Goal: Check status: Check status

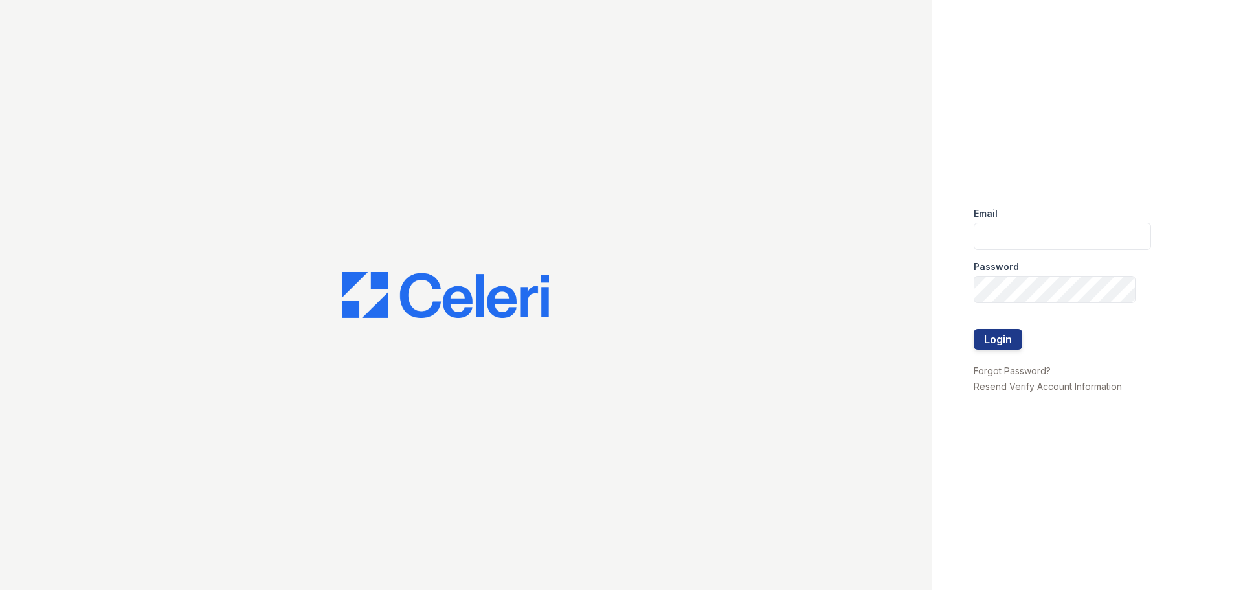
click at [899, 52] on div at bounding box center [466, 295] width 933 height 590
click at [1003, 244] on input "email" at bounding box center [1062, 236] width 177 height 27
type input "m"
click at [1087, 236] on input "mtimbrook@trinity-pn.com" at bounding box center [1062, 236] width 177 height 27
type input "[EMAIL_ADDRESS][DOMAIN_NAME]"
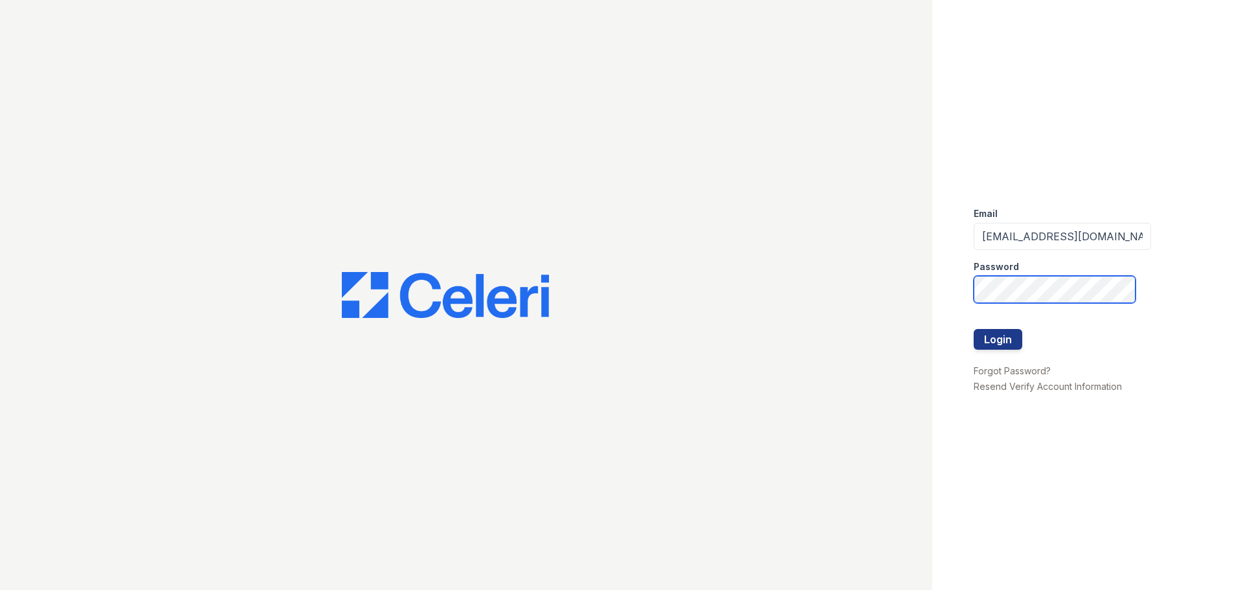
click at [974, 329] on button "Login" at bounding box center [998, 339] width 49 height 21
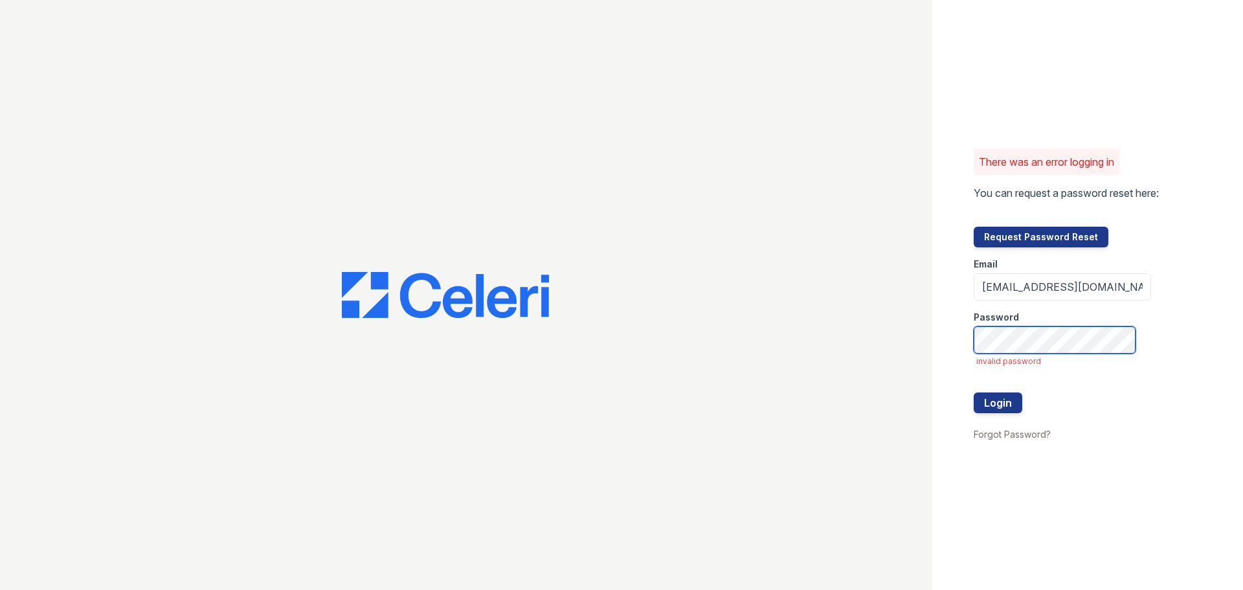
click at [974, 392] on button "Login" at bounding box center [998, 402] width 49 height 21
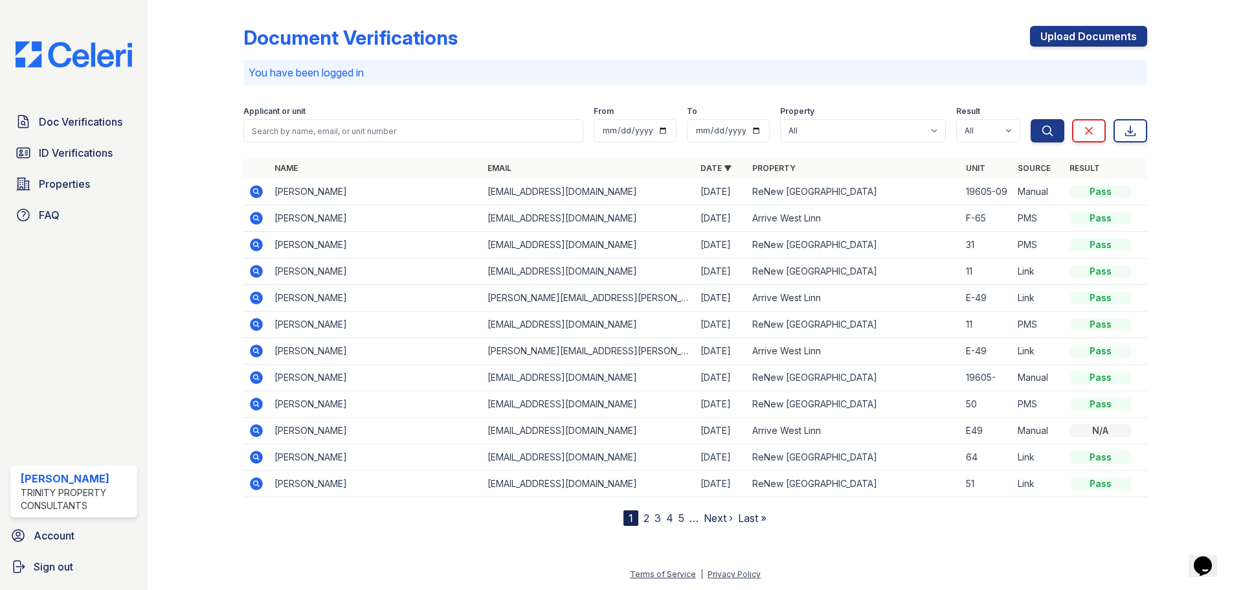
drag, startPoint x: 658, startPoint y: 31, endPoint x: 591, endPoint y: 82, distance: 83.7
click at [658, 31] on div "Document Verifications Upload Documents" at bounding box center [695, 43] width 904 height 34
click at [470, 132] on input "search" at bounding box center [413, 130] width 340 height 23
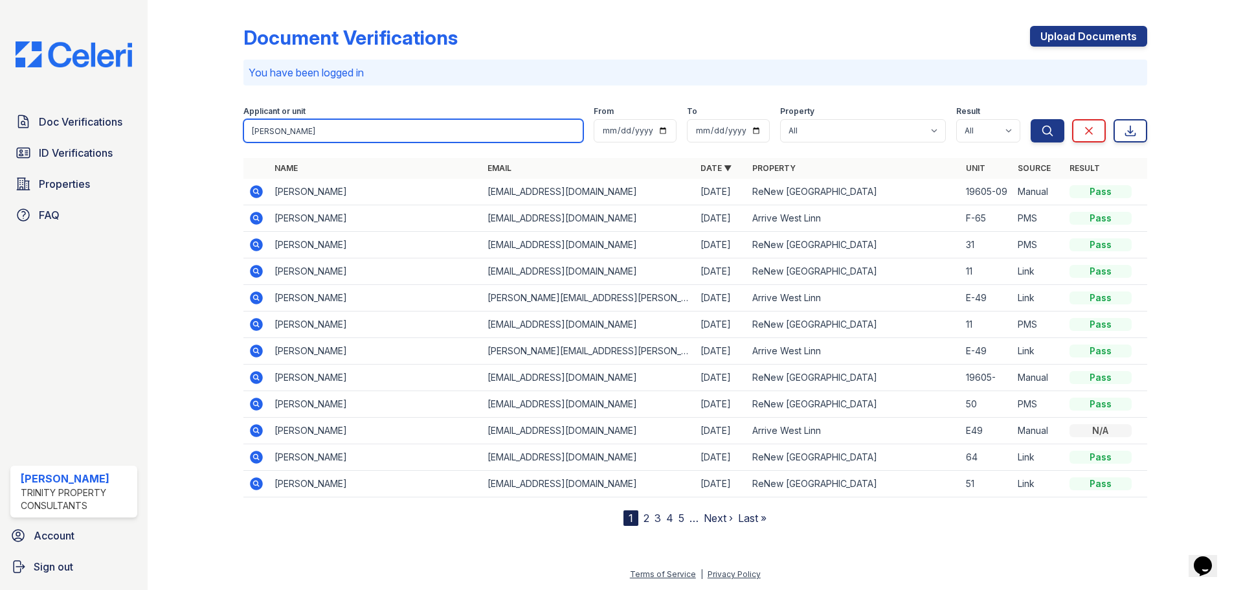
type input "nancy"
click at [259, 216] on icon at bounding box center [256, 218] width 13 height 13
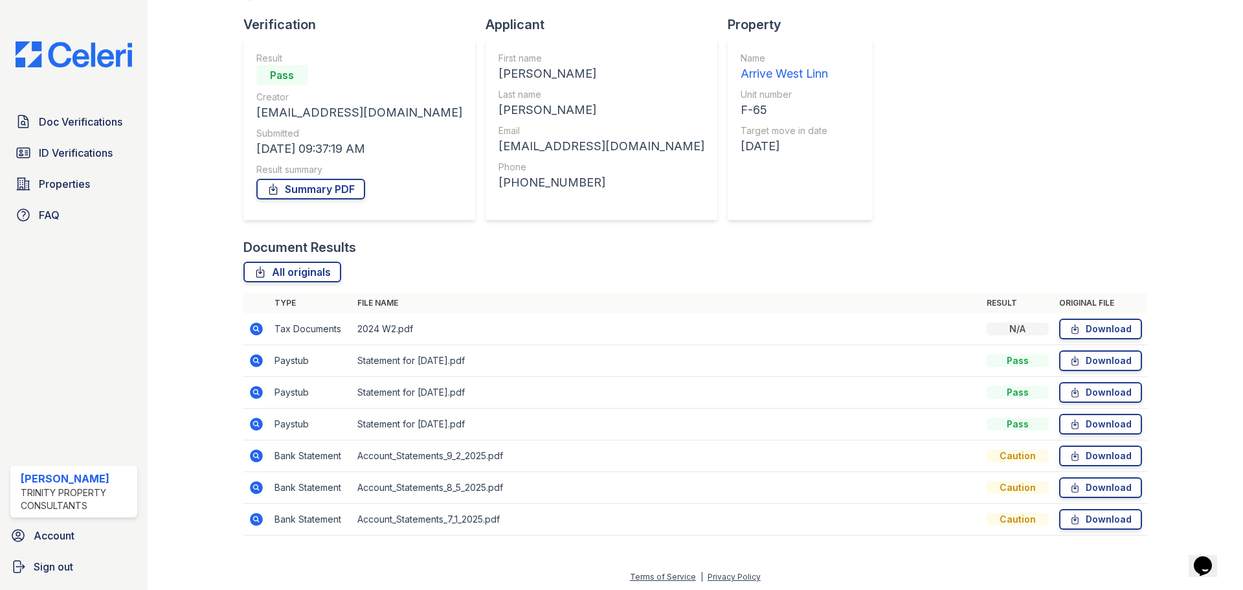
scroll to position [83, 0]
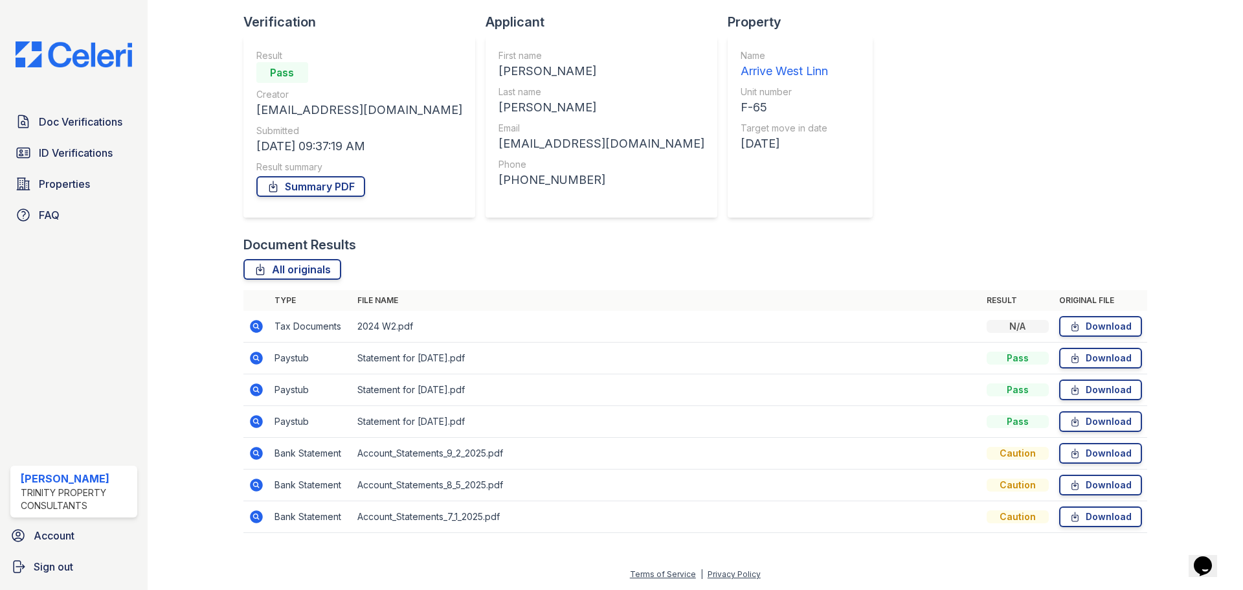
click at [255, 418] on icon at bounding box center [257, 422] width 16 height 16
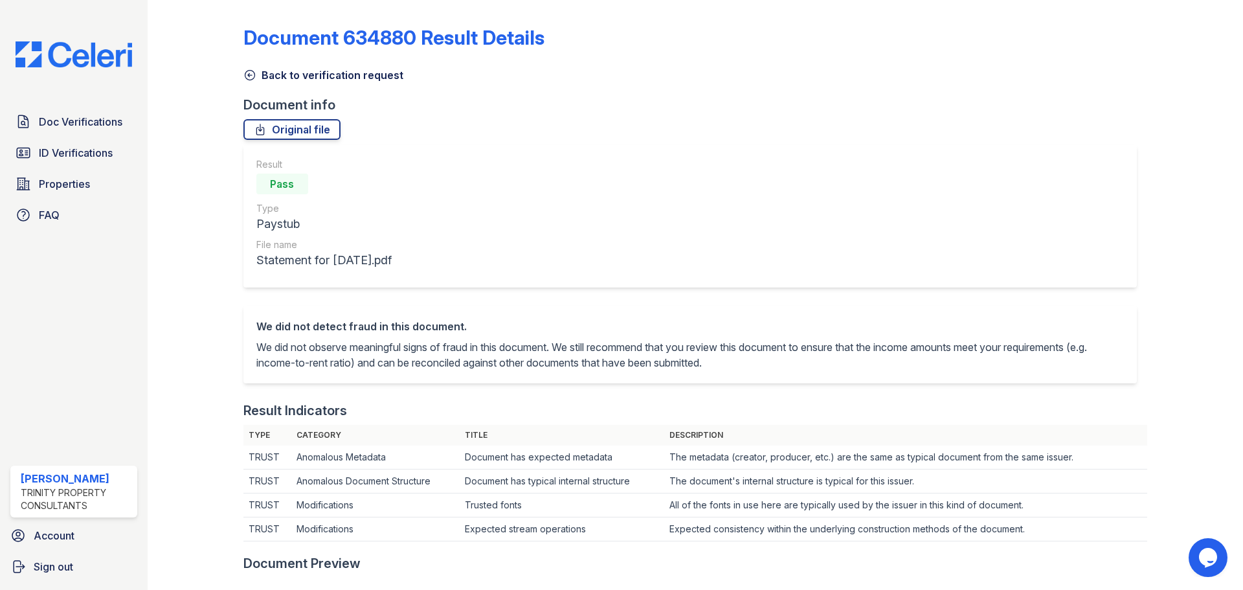
click at [255, 71] on icon at bounding box center [249, 75] width 13 height 13
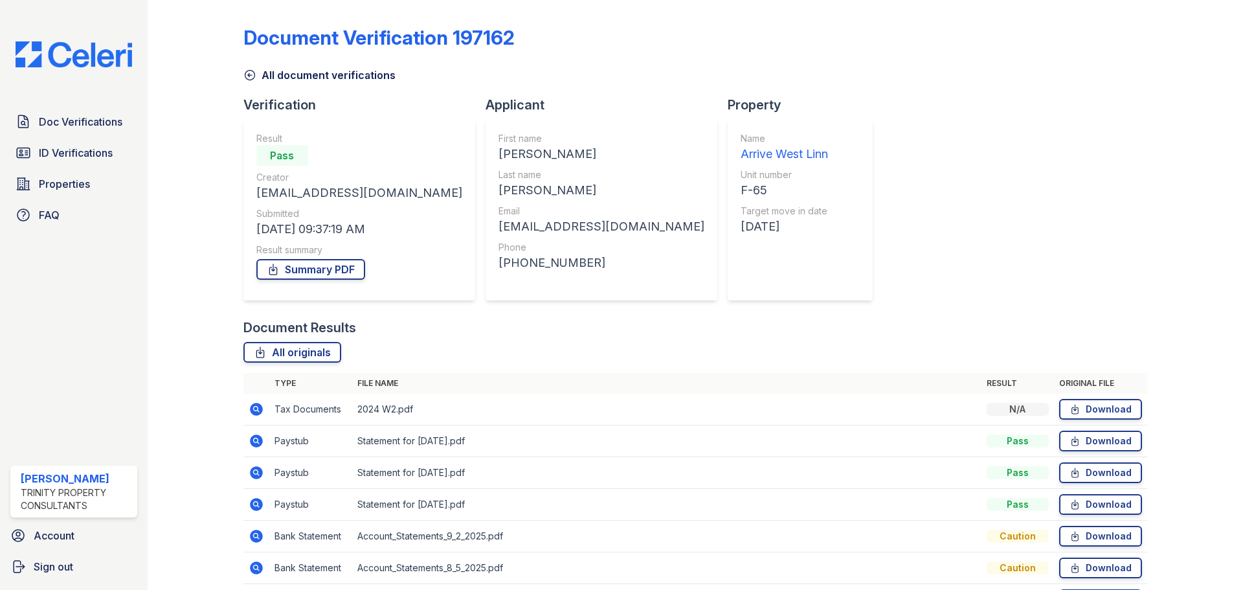
click at [258, 408] on icon at bounding box center [256, 409] width 13 height 13
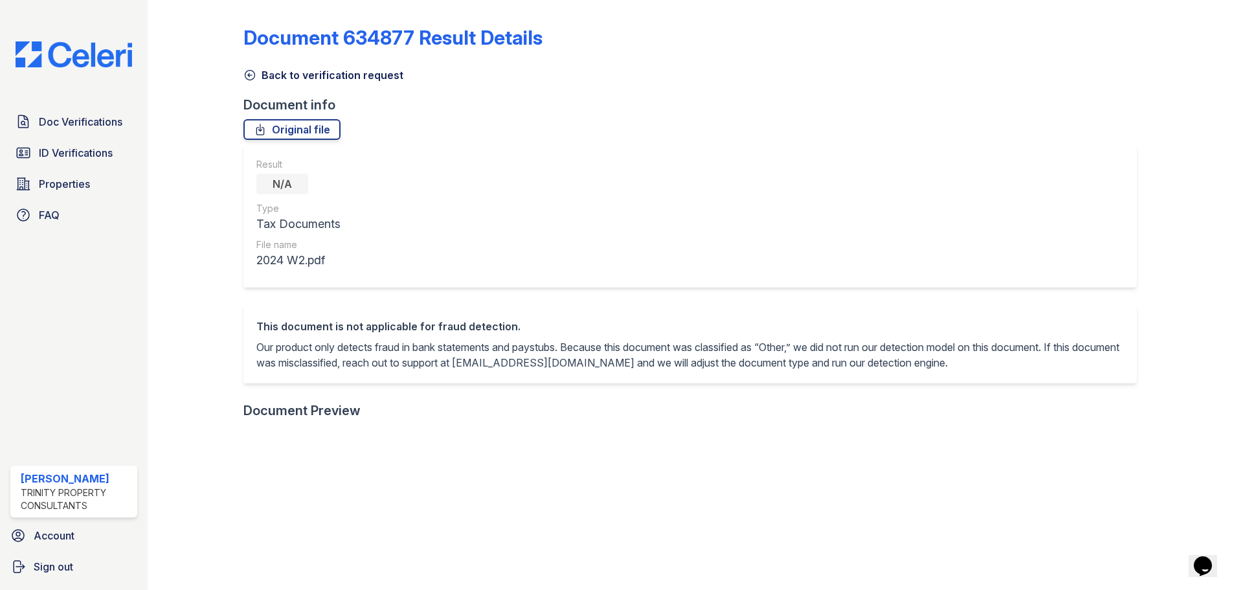
scroll to position [259, 0]
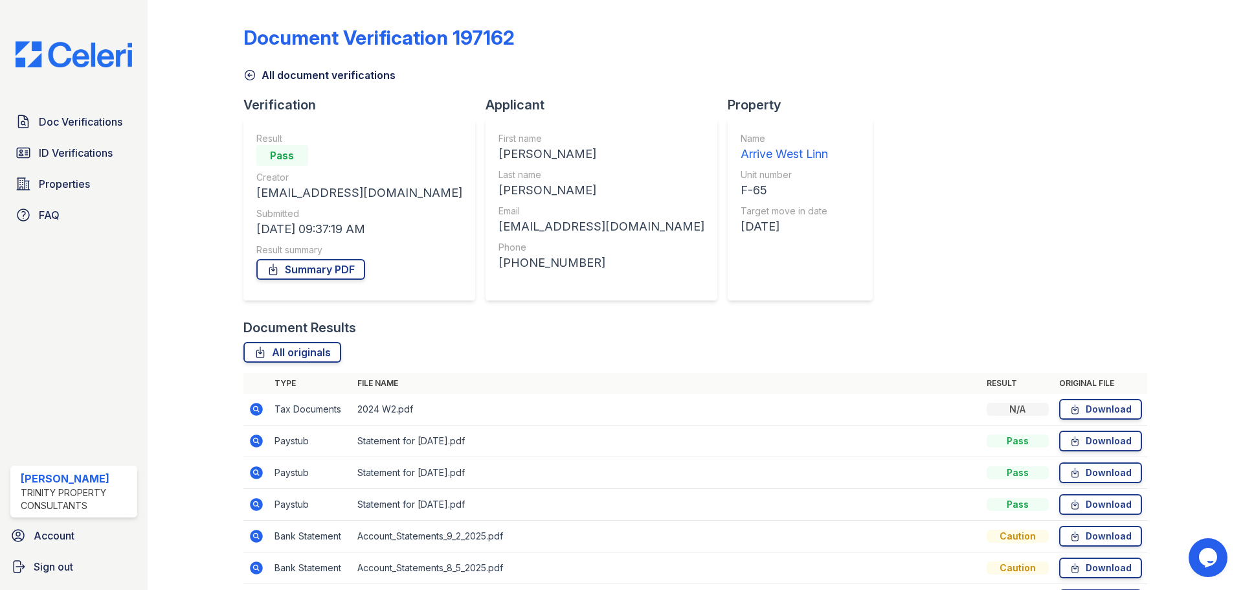
scroll to position [83, 0]
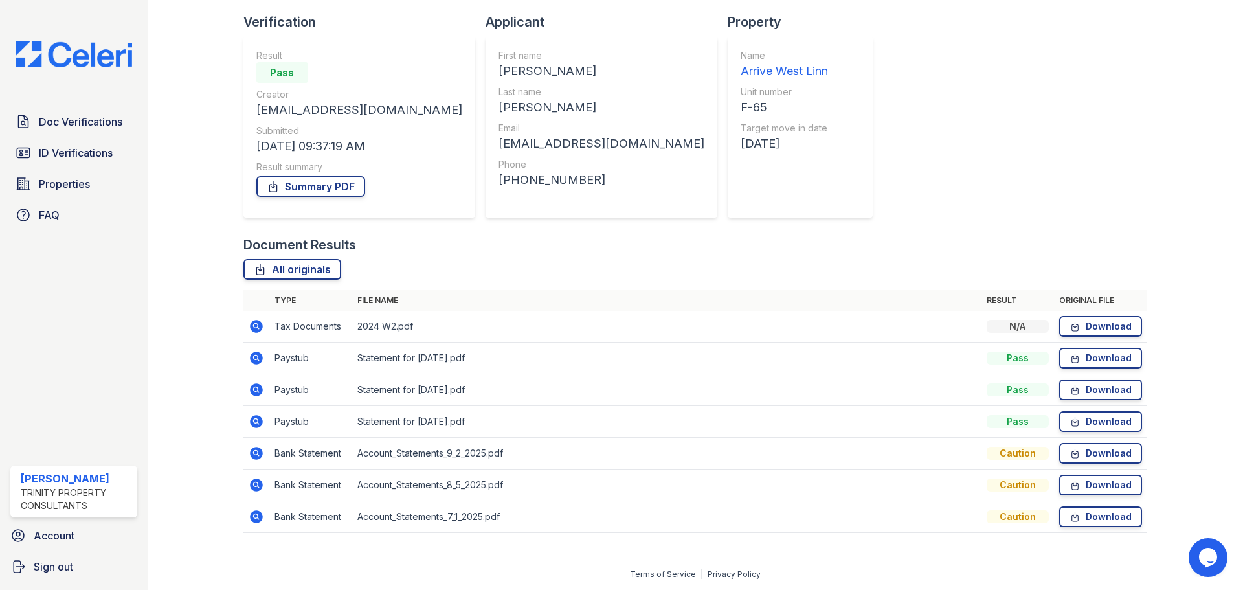
click at [260, 418] on icon at bounding box center [256, 421] width 13 height 13
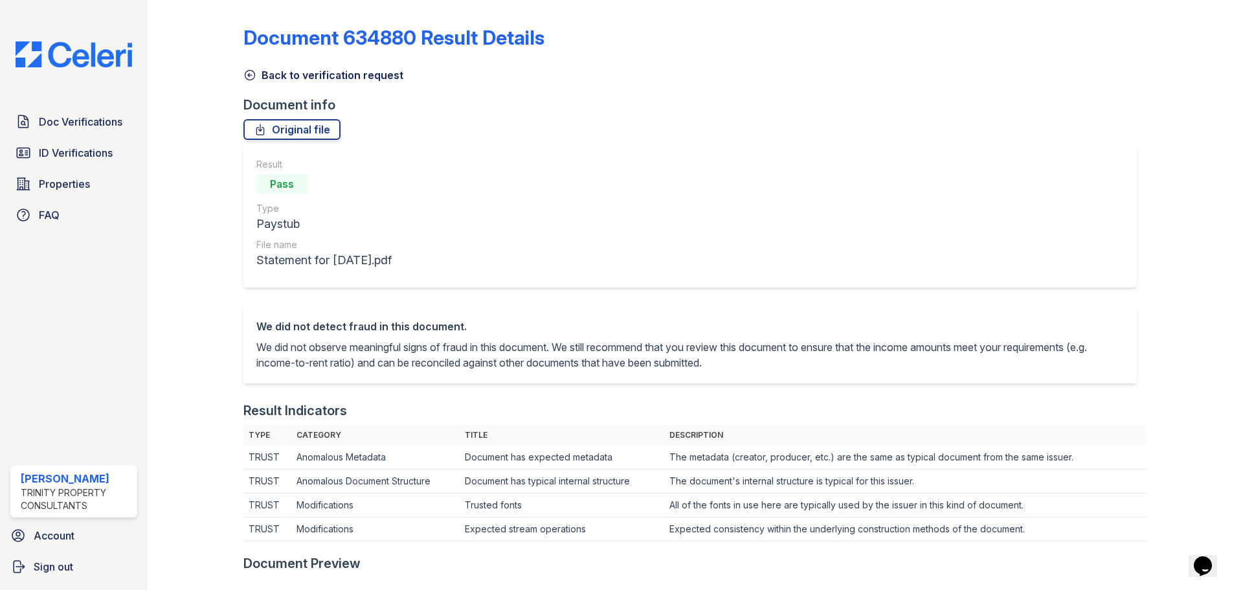
click at [271, 74] on link "Back to verification request" at bounding box center [323, 75] width 160 height 16
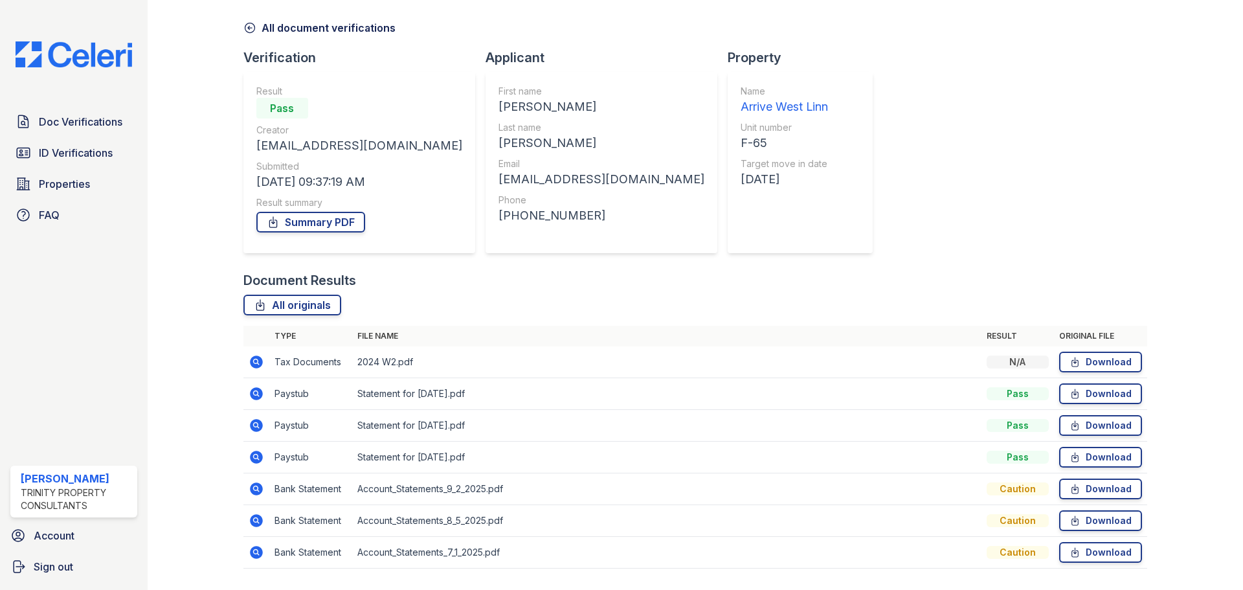
scroll to position [83, 0]
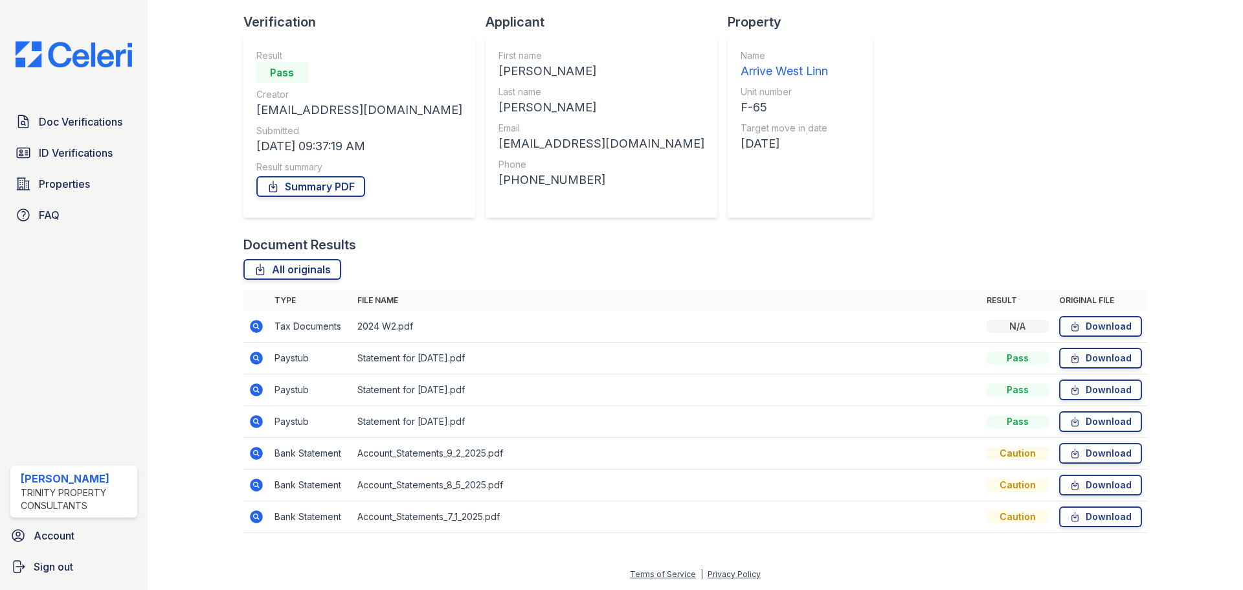
click at [253, 357] on icon at bounding box center [257, 358] width 16 height 16
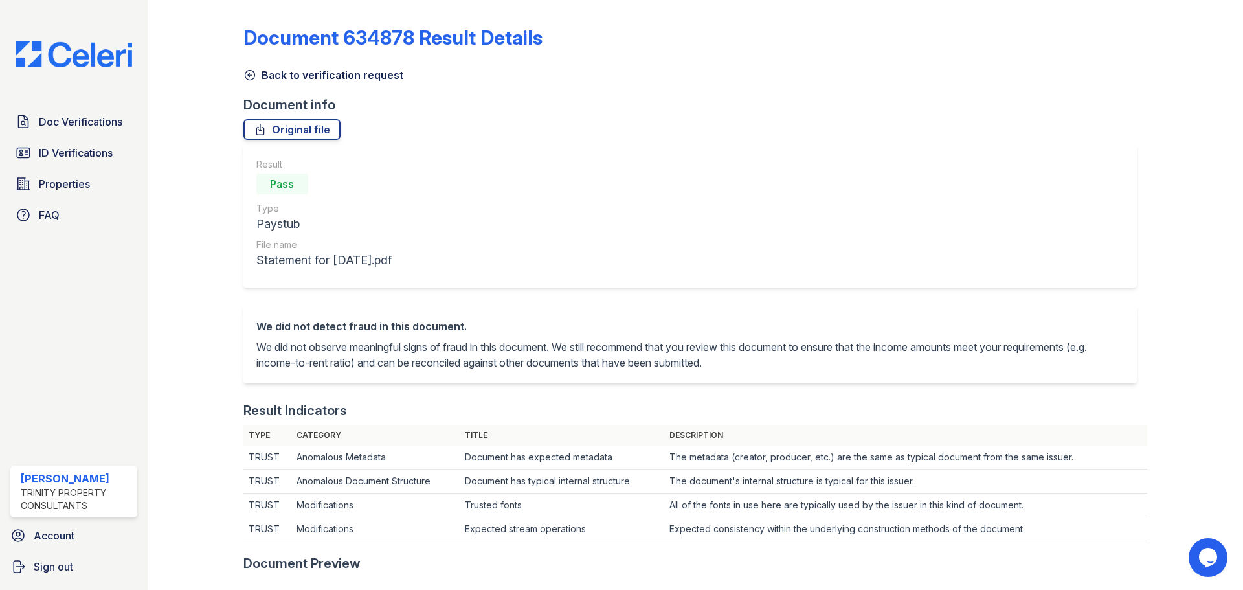
click at [291, 80] on link "Back to verification request" at bounding box center [323, 75] width 160 height 16
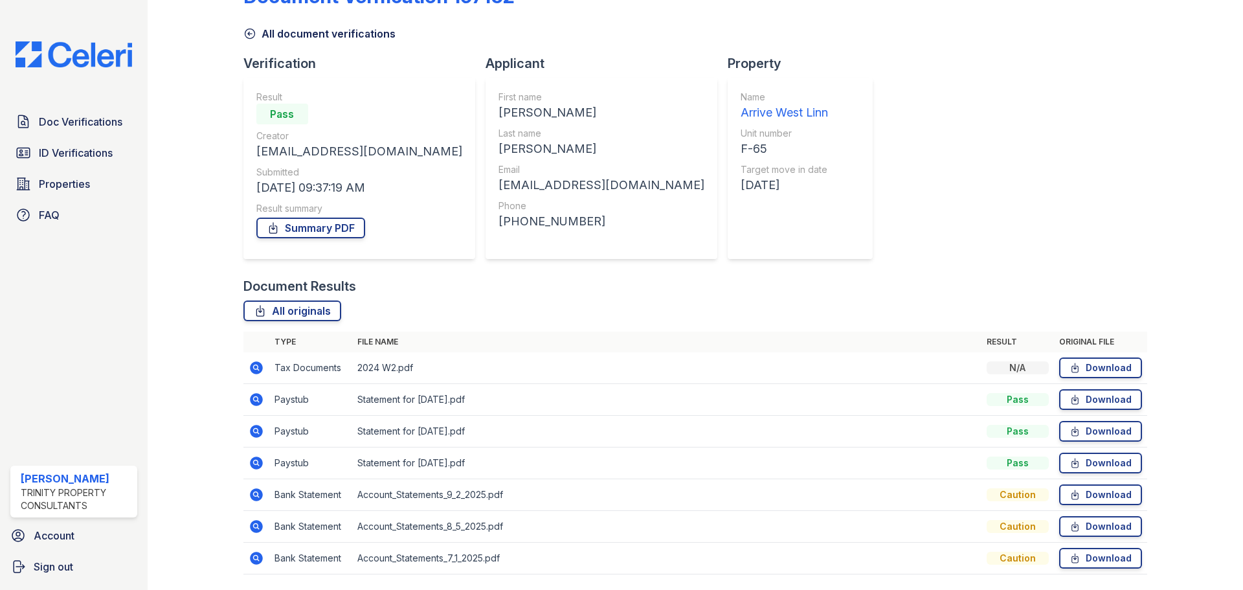
scroll to position [83, 0]
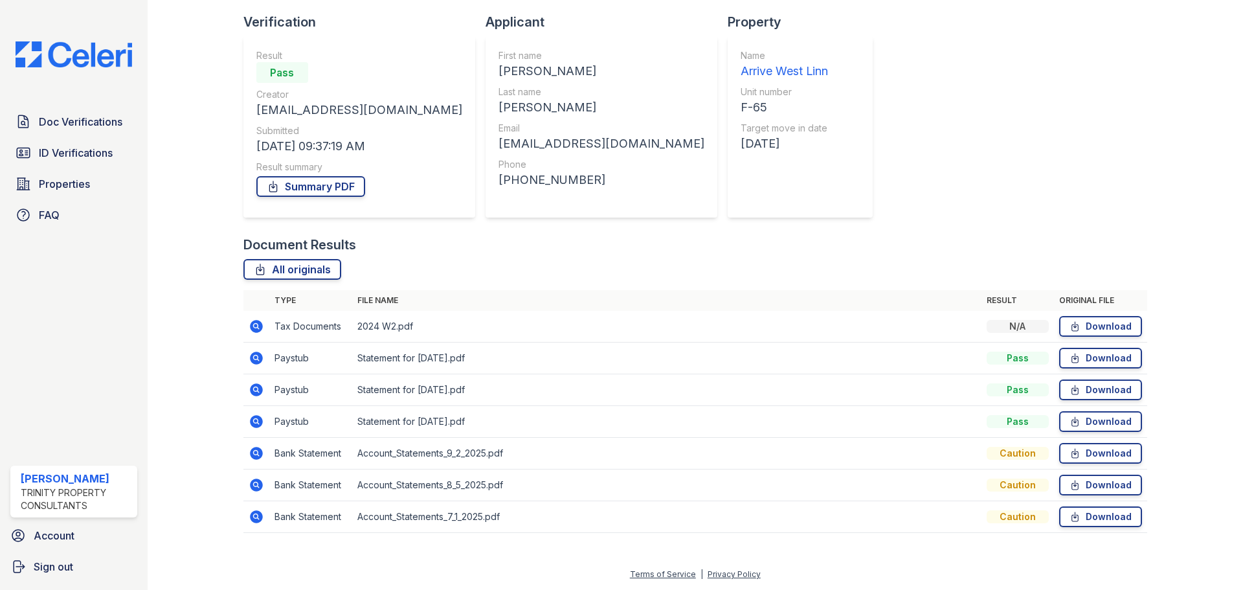
click at [256, 390] on icon at bounding box center [255, 388] width 3 height 3
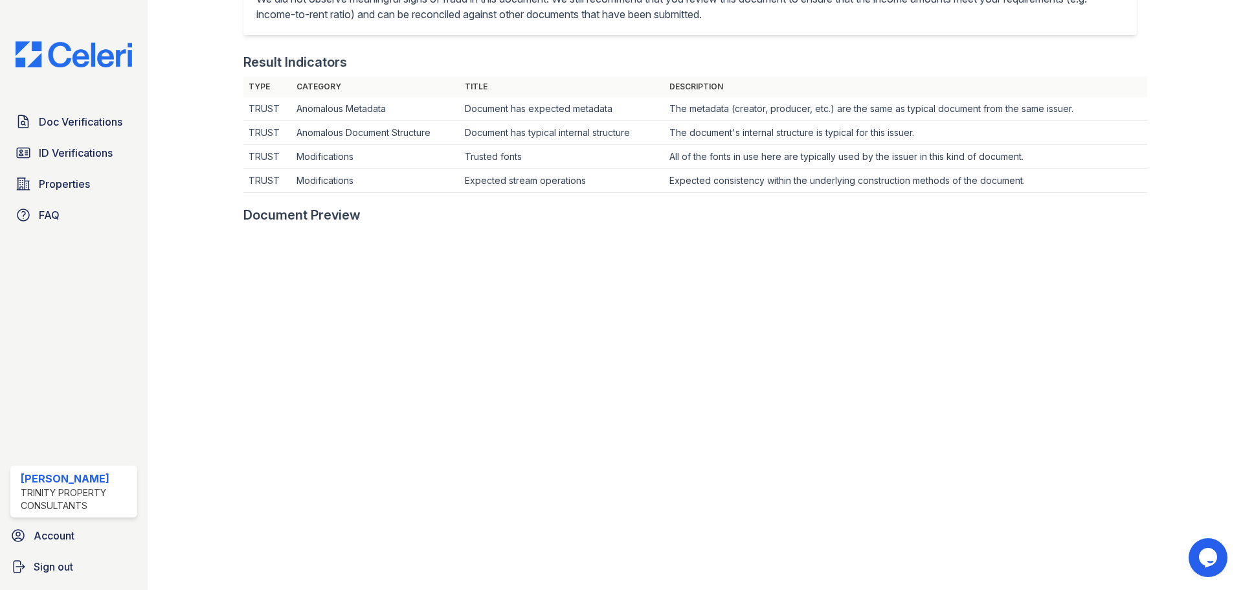
scroll to position [233, 0]
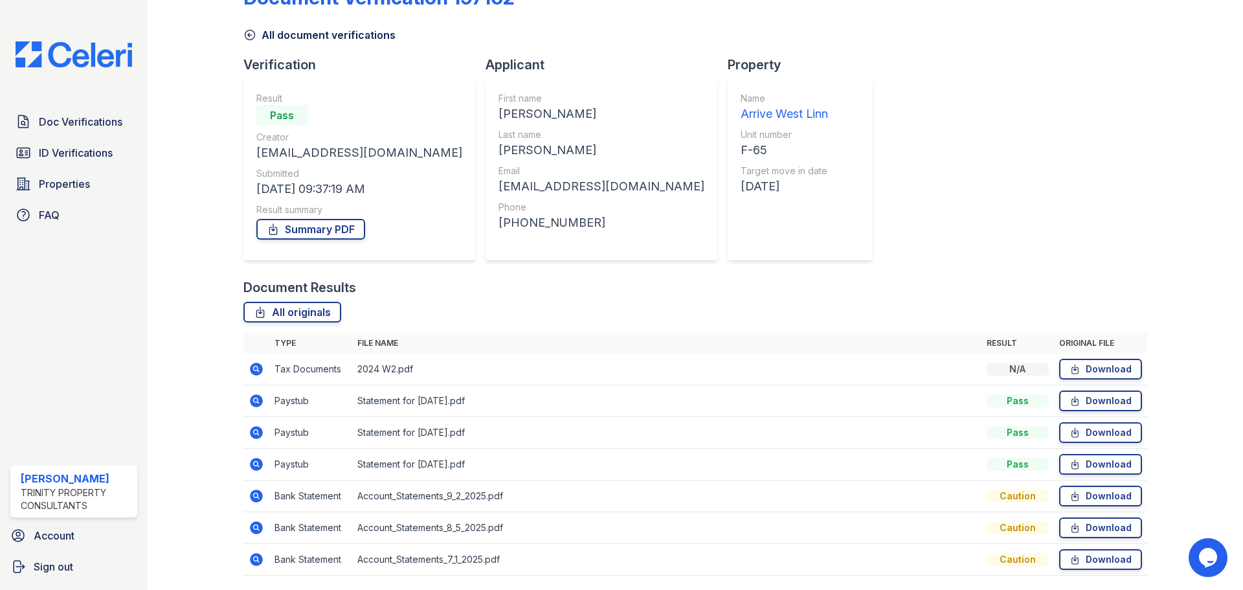
scroll to position [83, 0]
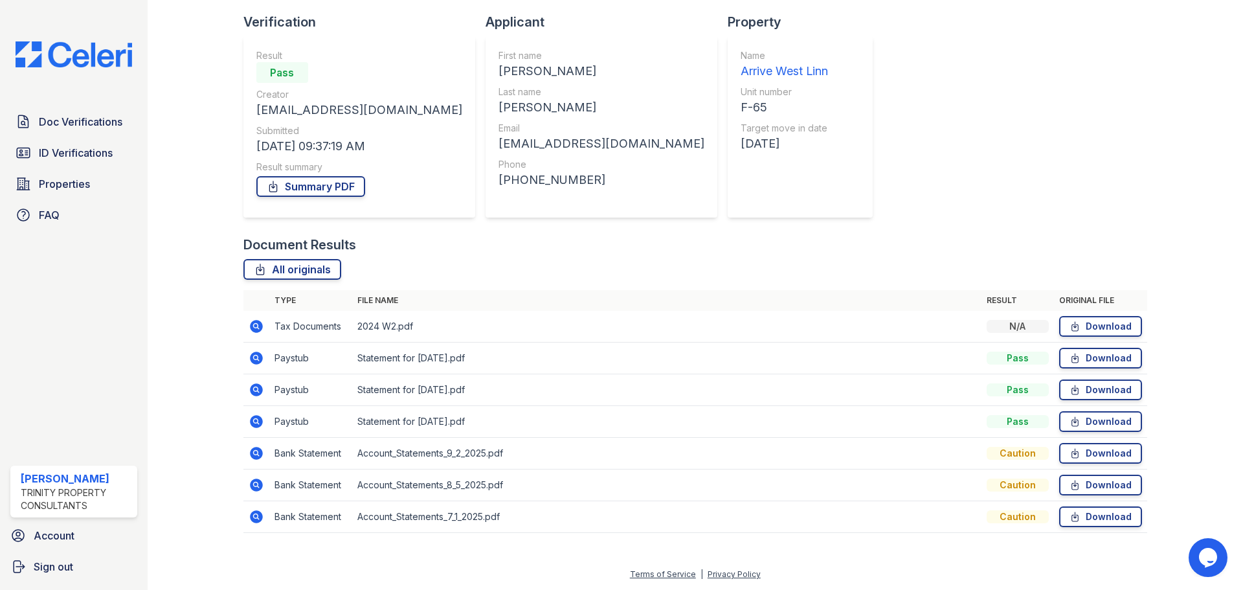
click at [257, 426] on icon at bounding box center [256, 421] width 13 height 13
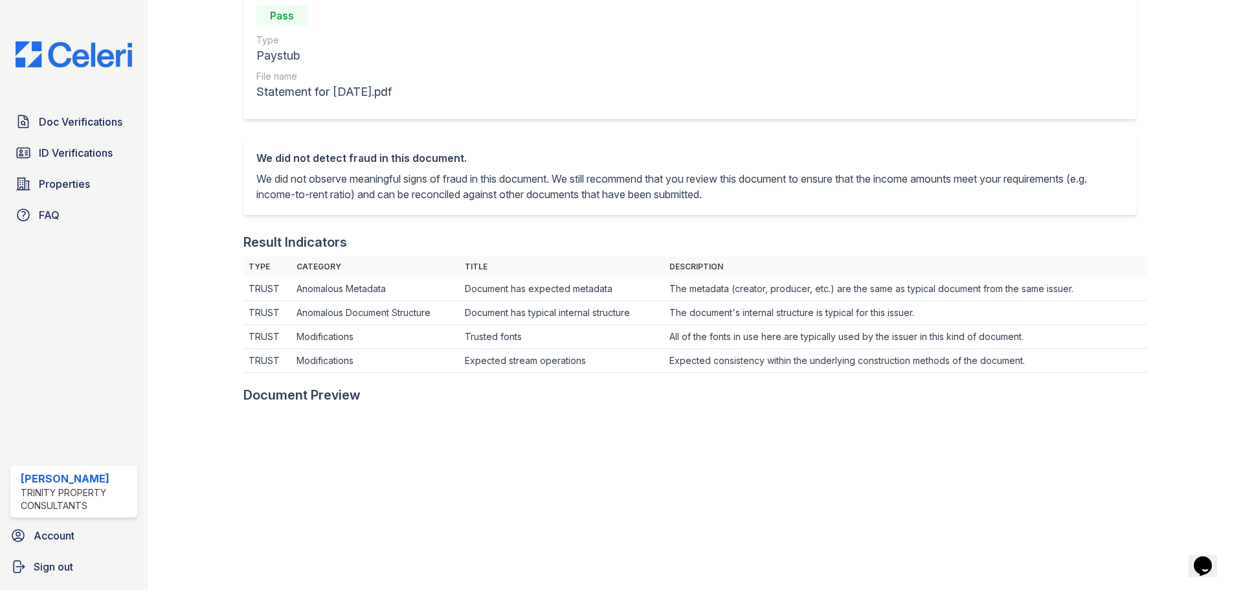
scroll to position [65, 0]
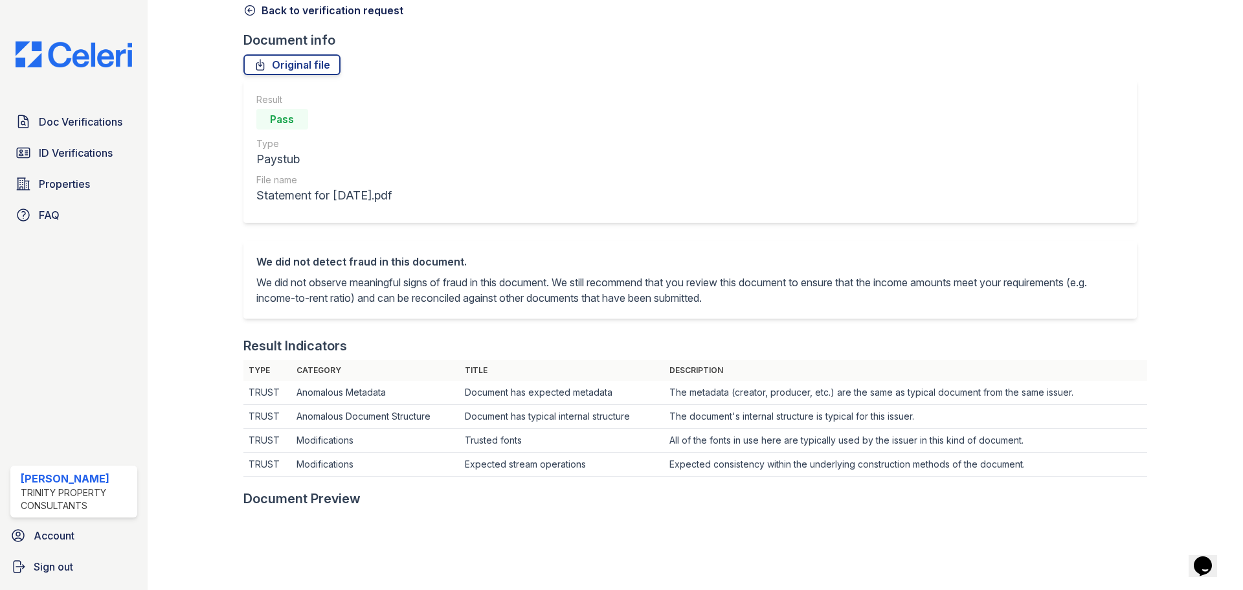
click at [287, 13] on link "Back to verification request" at bounding box center [323, 11] width 160 height 16
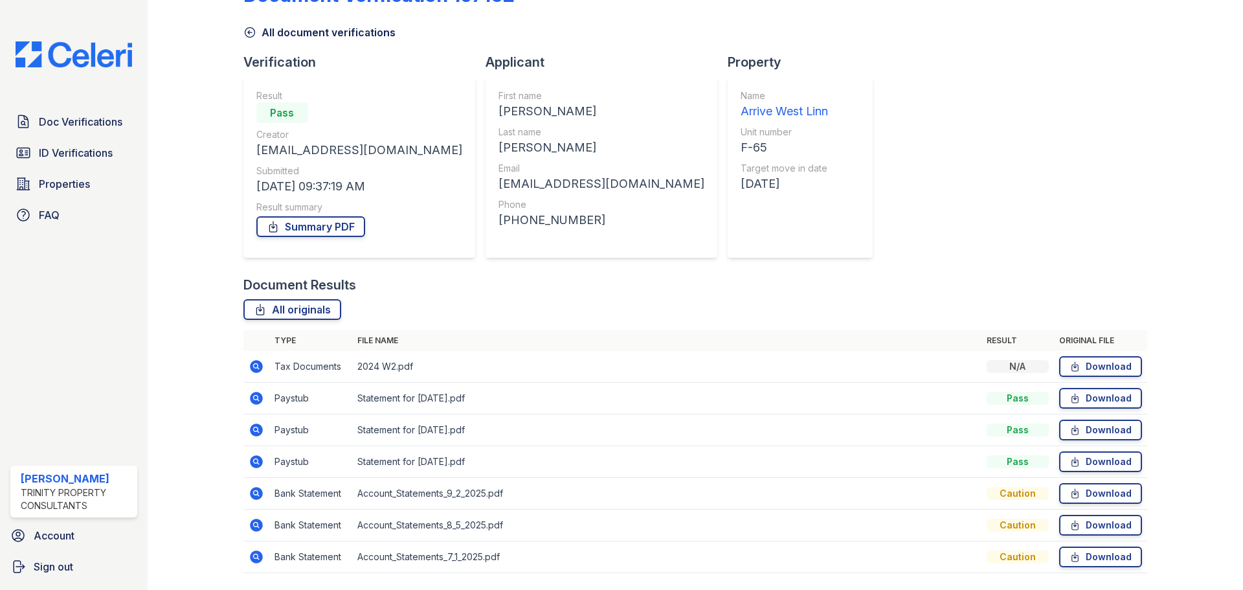
scroll to position [83, 0]
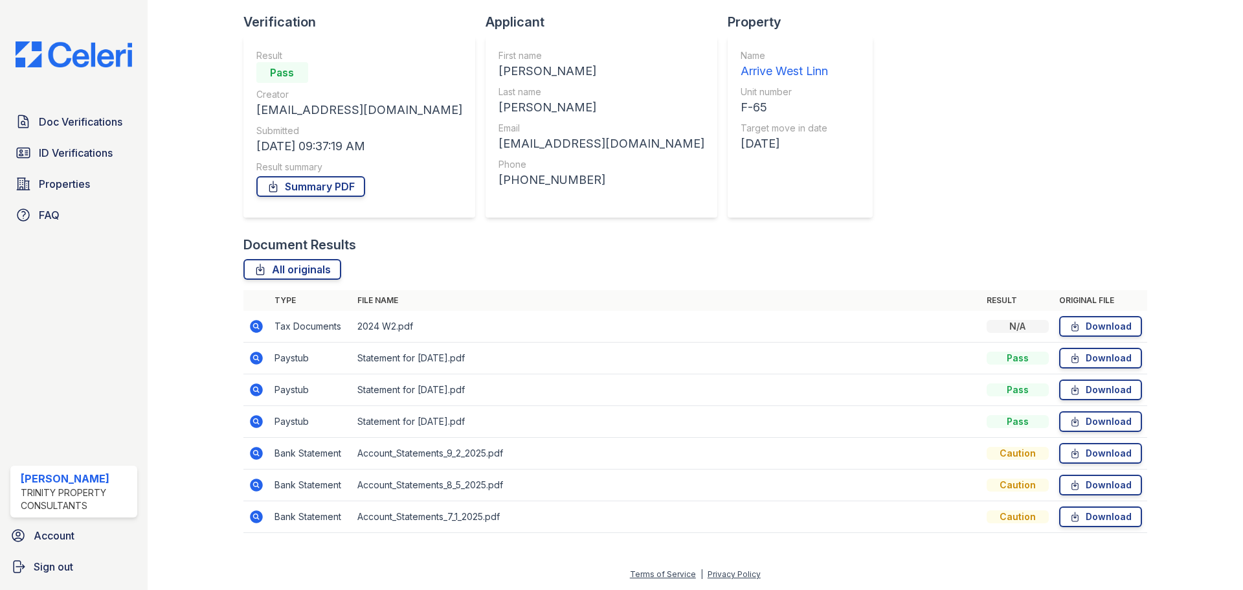
click at [262, 450] on icon at bounding box center [257, 454] width 16 height 16
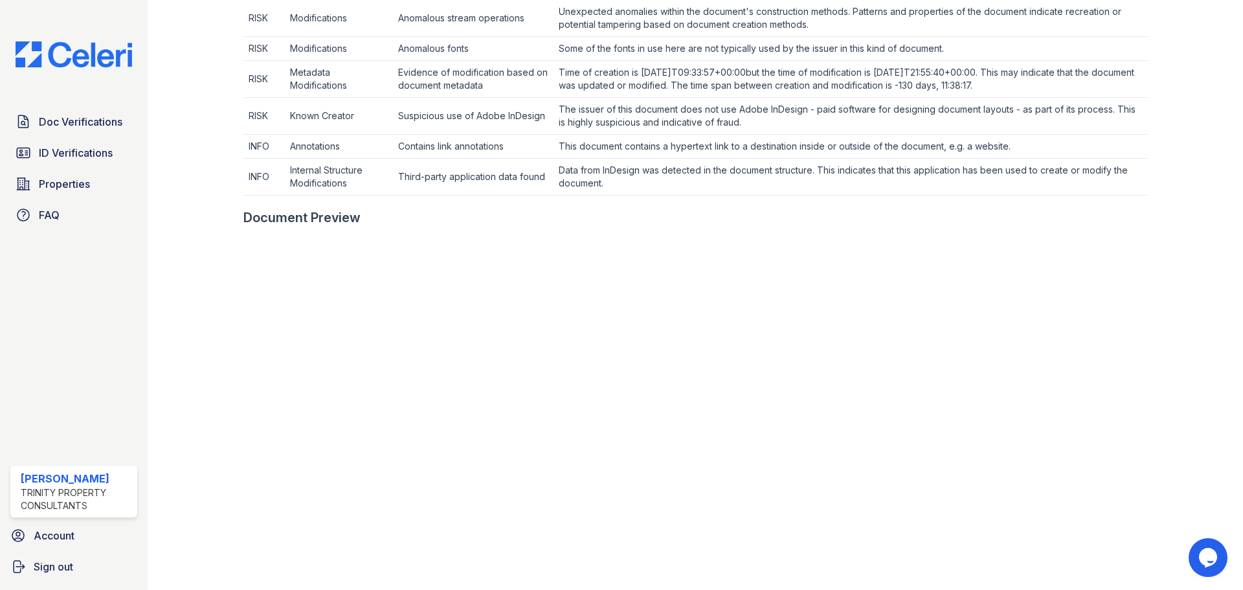
scroll to position [712, 0]
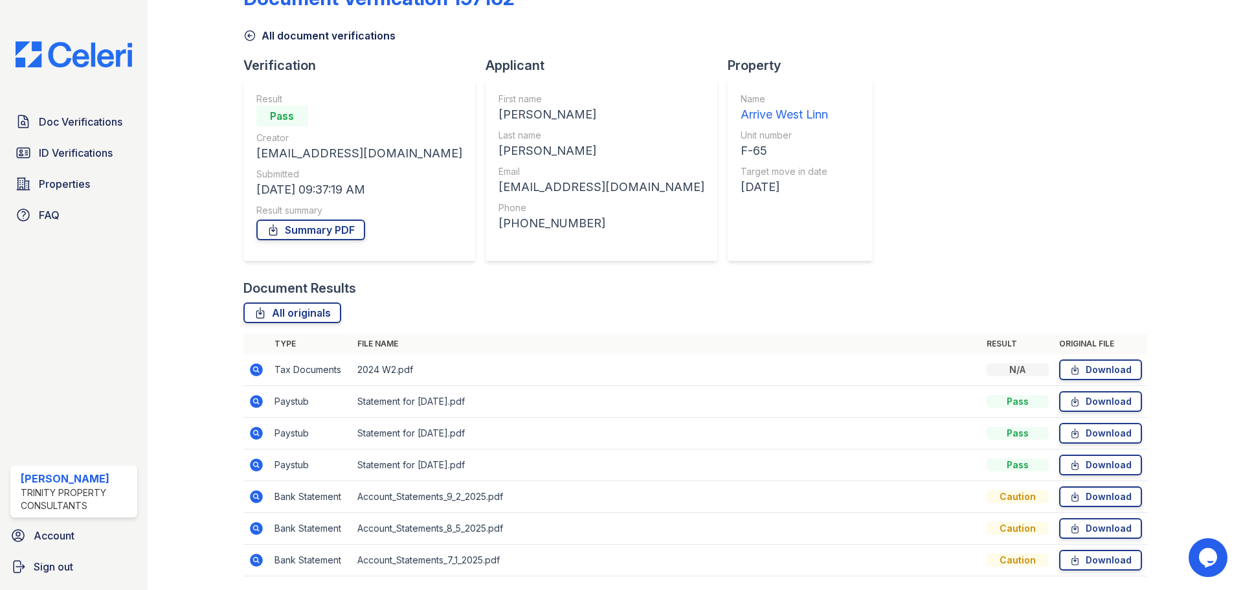
scroll to position [83, 0]
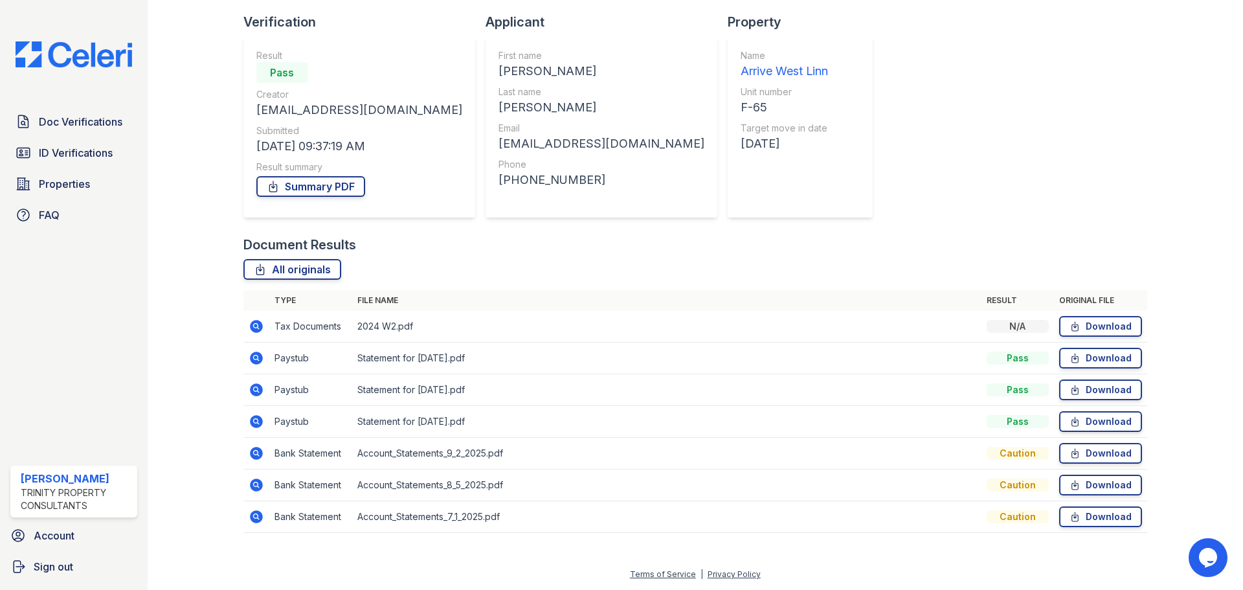
click at [256, 423] on icon at bounding box center [257, 422] width 16 height 16
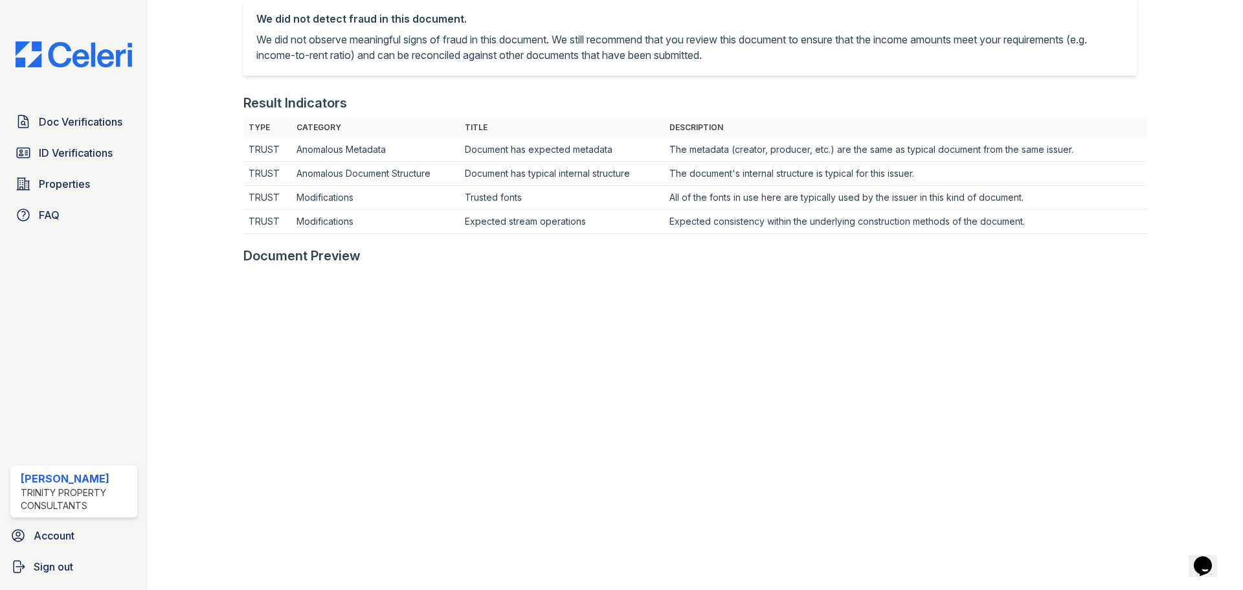
scroll to position [194, 0]
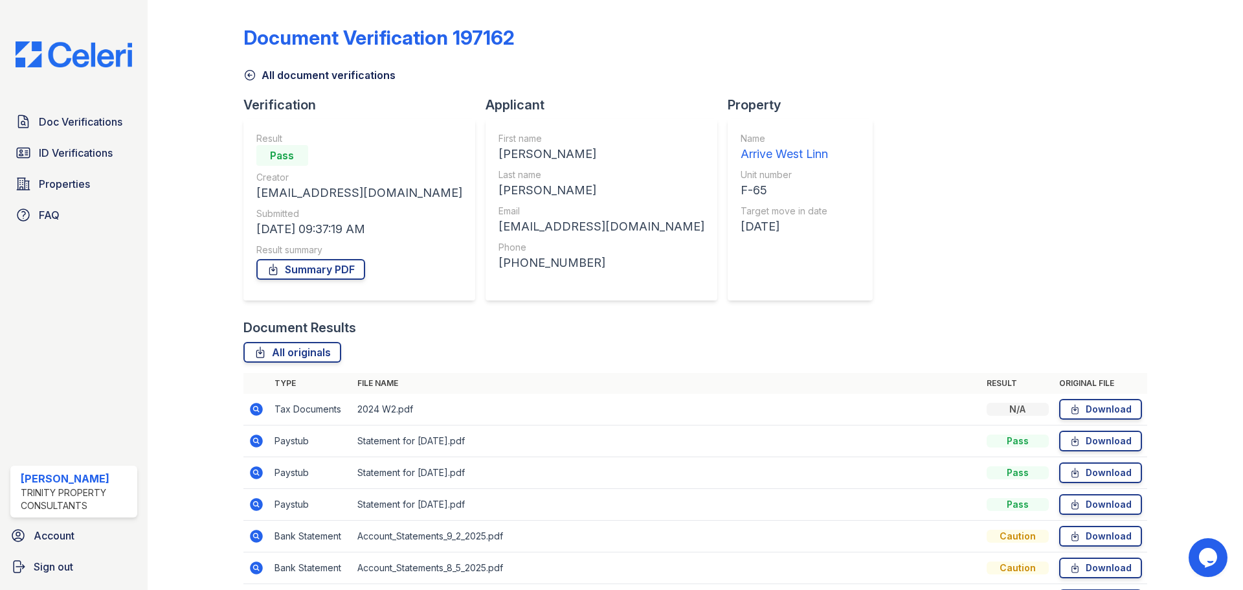
drag, startPoint x: 262, startPoint y: 507, endPoint x: 286, endPoint y: 493, distance: 28.4
click at [262, 507] on icon at bounding box center [257, 505] width 16 height 16
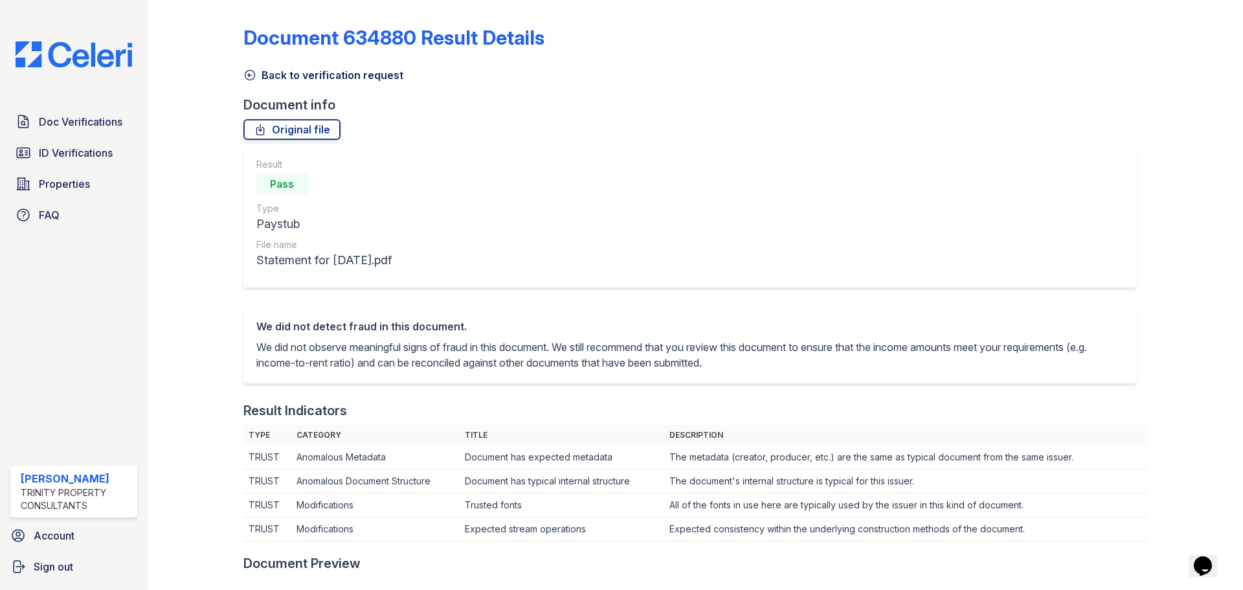
click at [247, 82] on link "Back to verification request" at bounding box center [323, 75] width 160 height 16
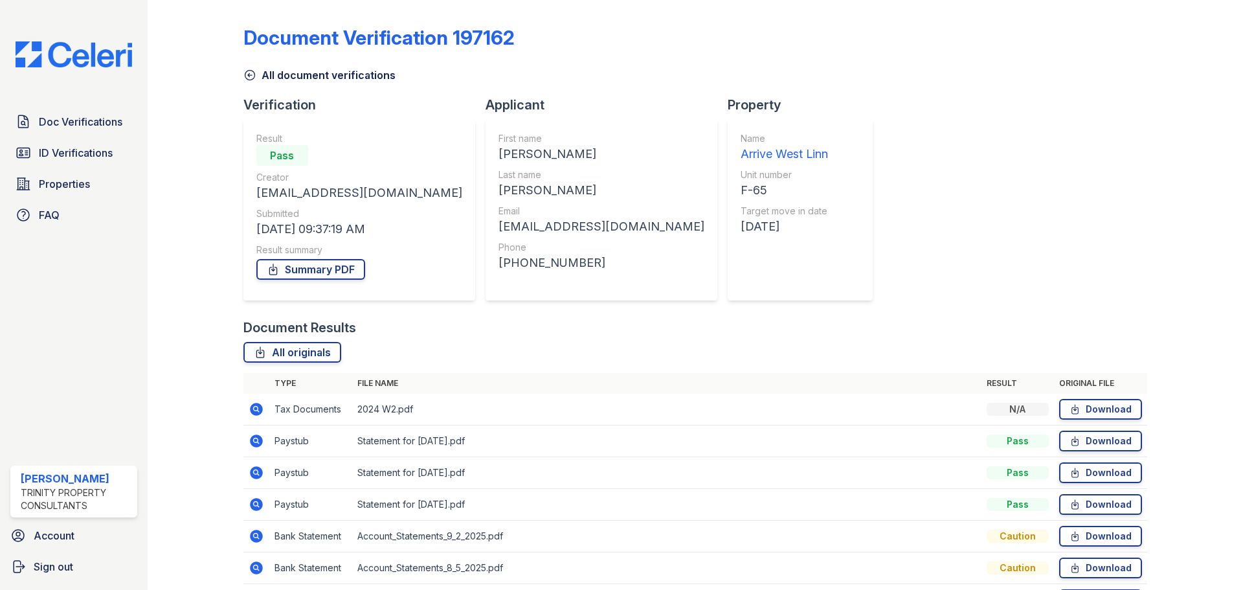
click at [255, 476] on icon at bounding box center [256, 472] width 13 height 13
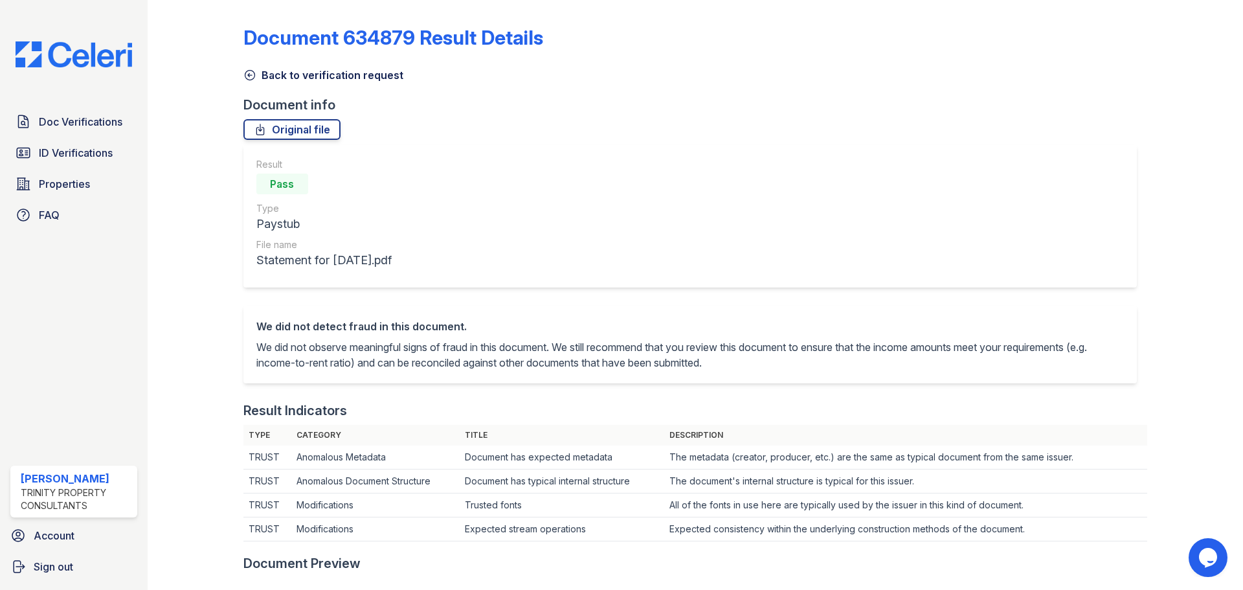
drag, startPoint x: 300, startPoint y: 77, endPoint x: 309, endPoint y: 89, distance: 14.9
click at [300, 77] on link "Back to verification request" at bounding box center [323, 75] width 160 height 16
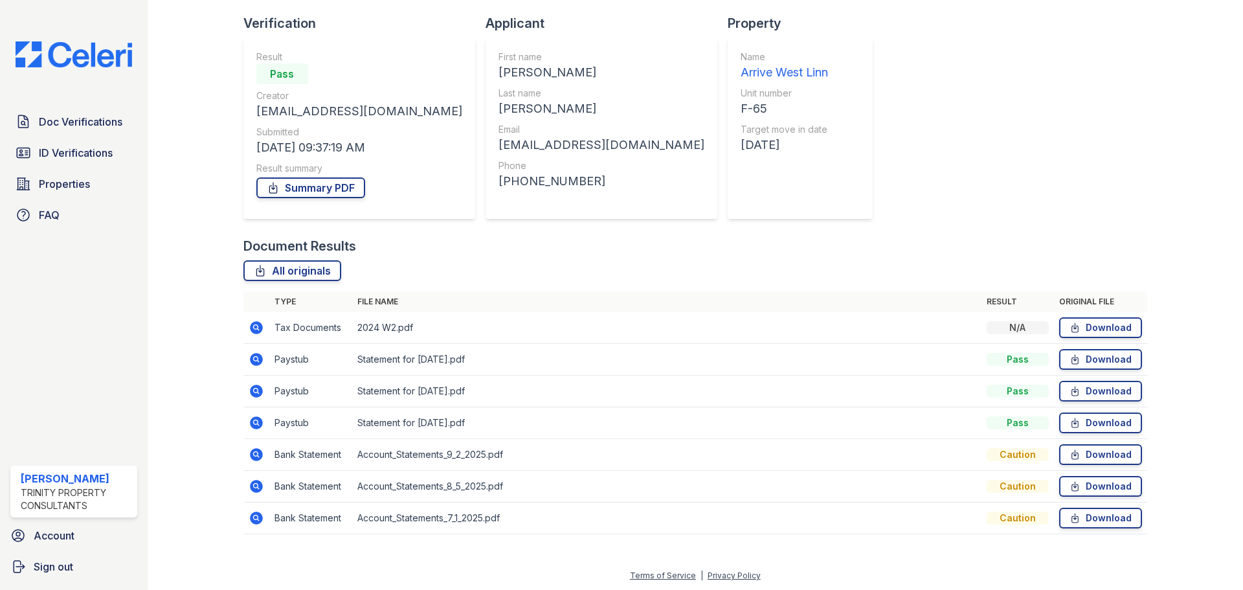
scroll to position [83, 0]
click at [252, 482] on icon at bounding box center [256, 485] width 13 height 13
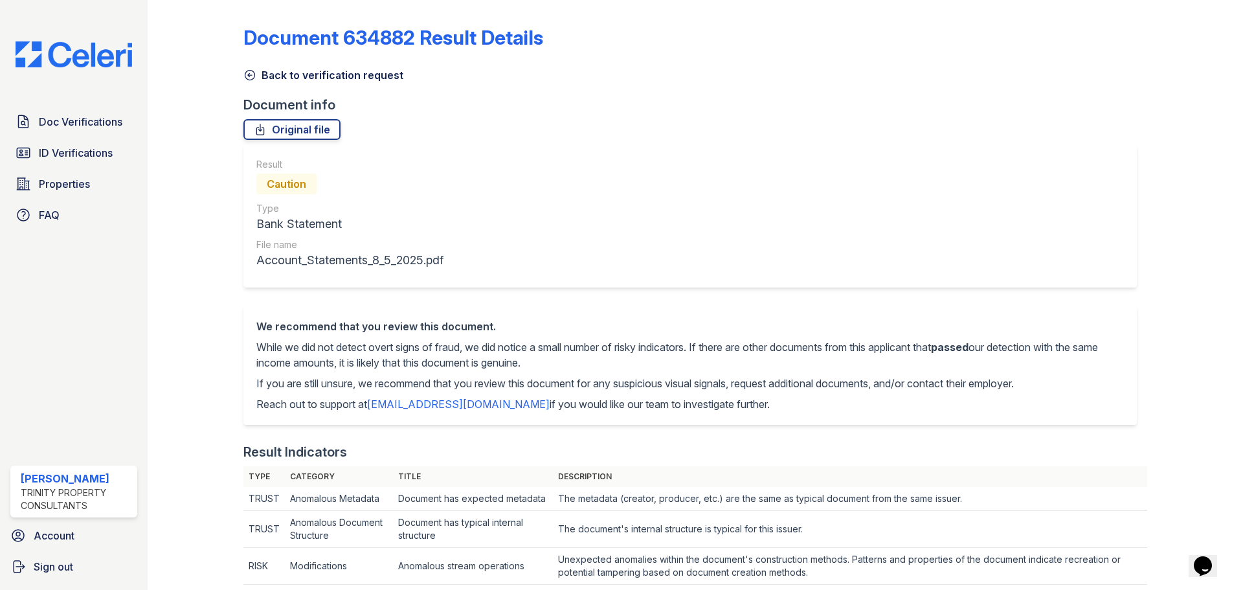
click at [284, 74] on link "Back to verification request" at bounding box center [323, 75] width 160 height 16
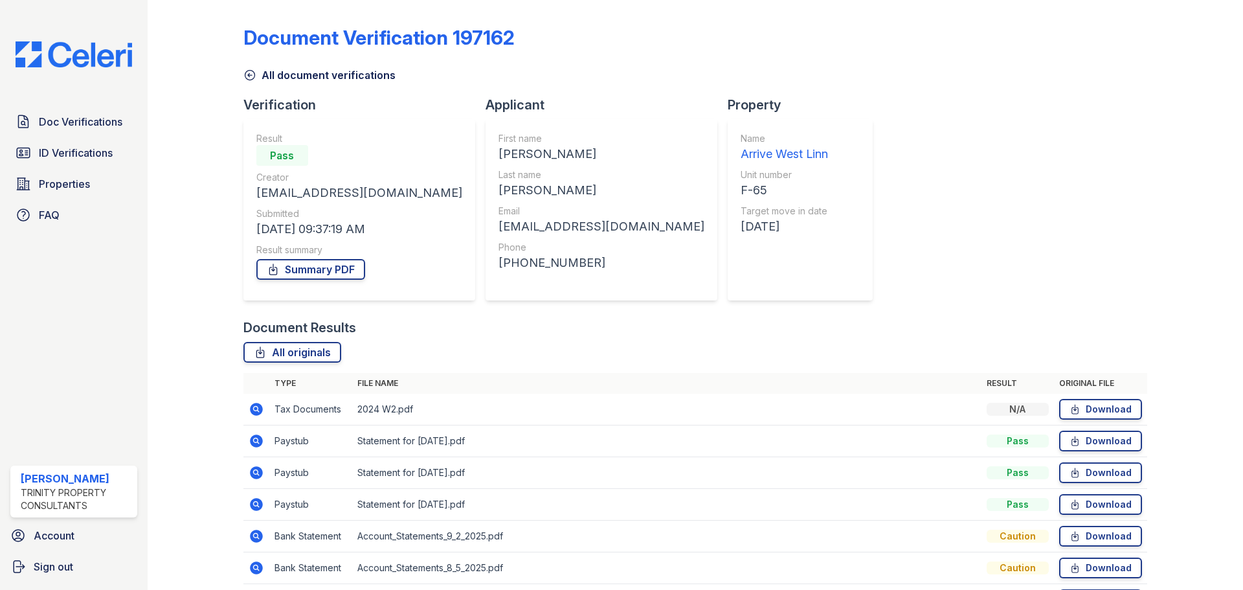
click at [257, 440] on icon at bounding box center [257, 441] width 16 height 16
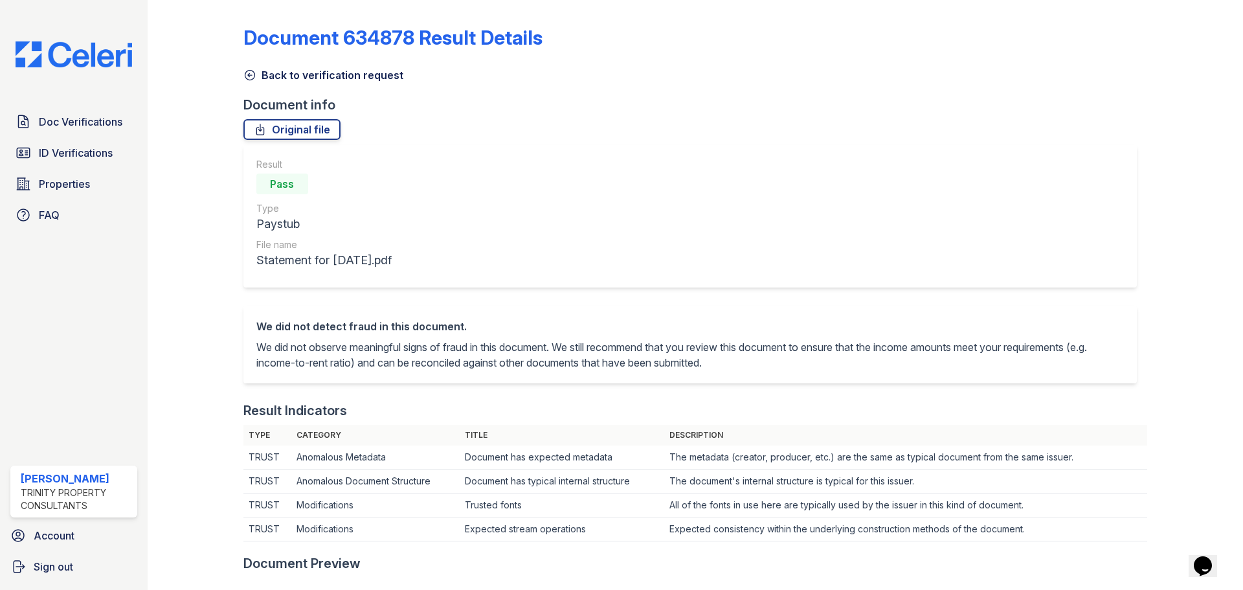
click at [266, 78] on link "Back to verification request" at bounding box center [323, 75] width 160 height 16
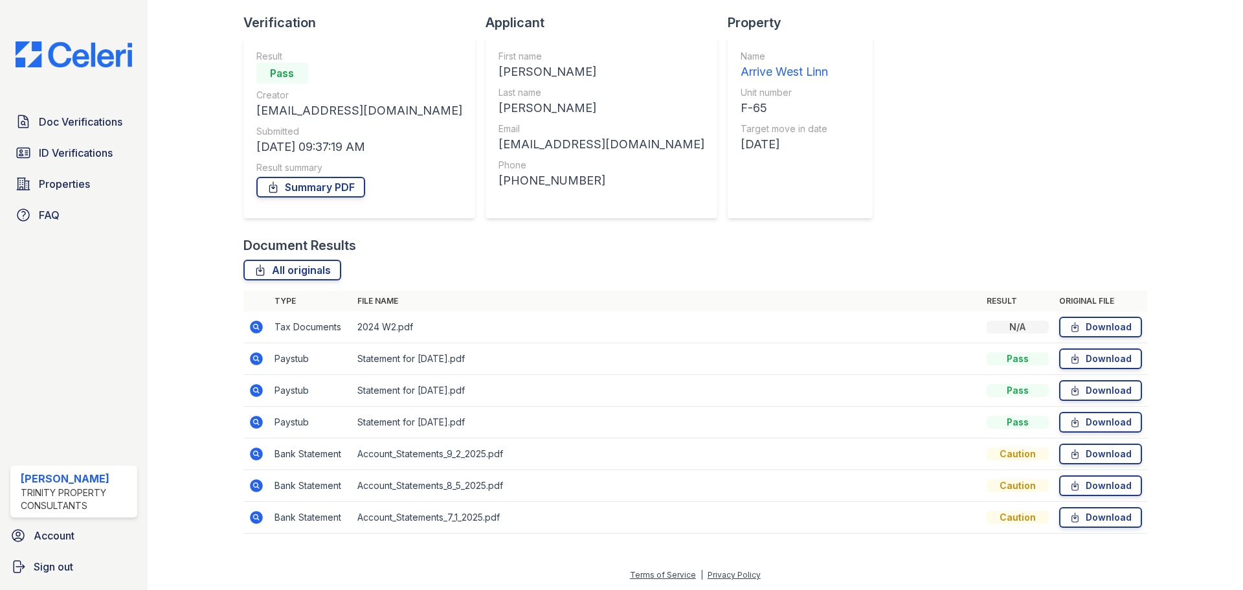
scroll to position [83, 0]
click at [263, 515] on icon at bounding box center [257, 517] width 16 height 16
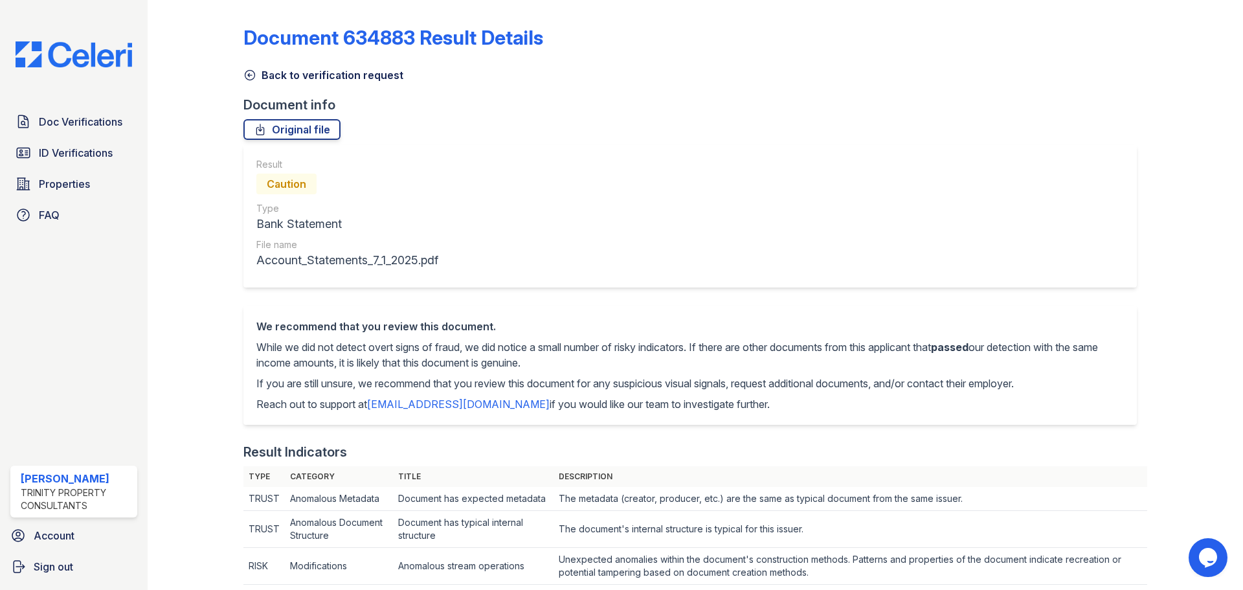
click at [243, 76] on icon at bounding box center [249, 75] width 13 height 13
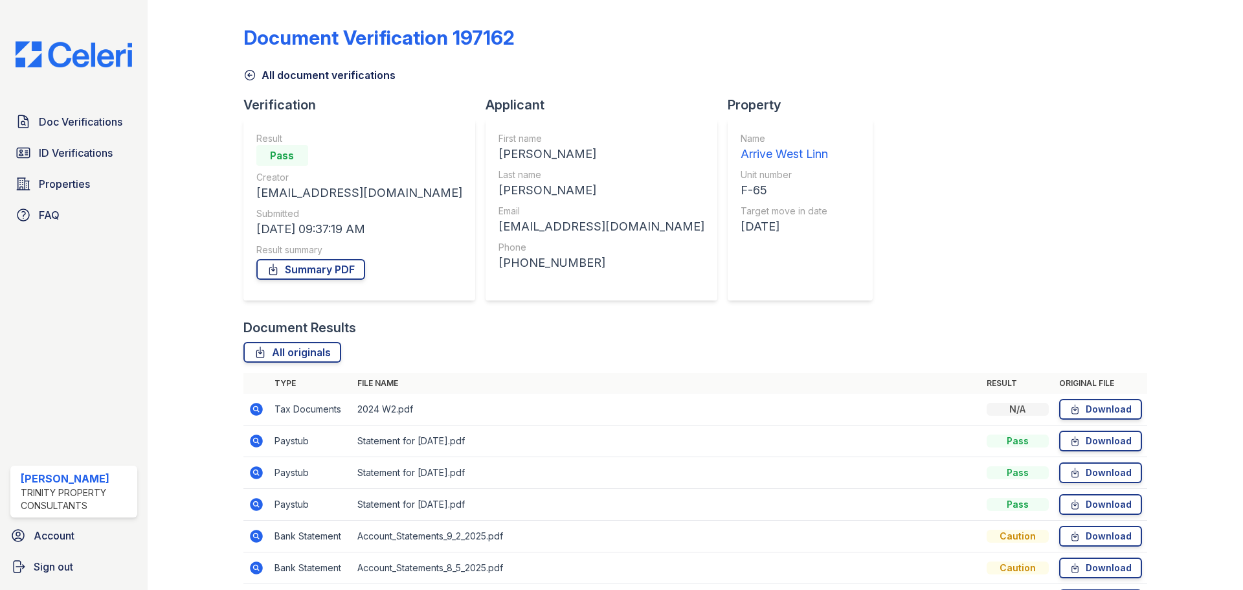
scroll to position [83, 0]
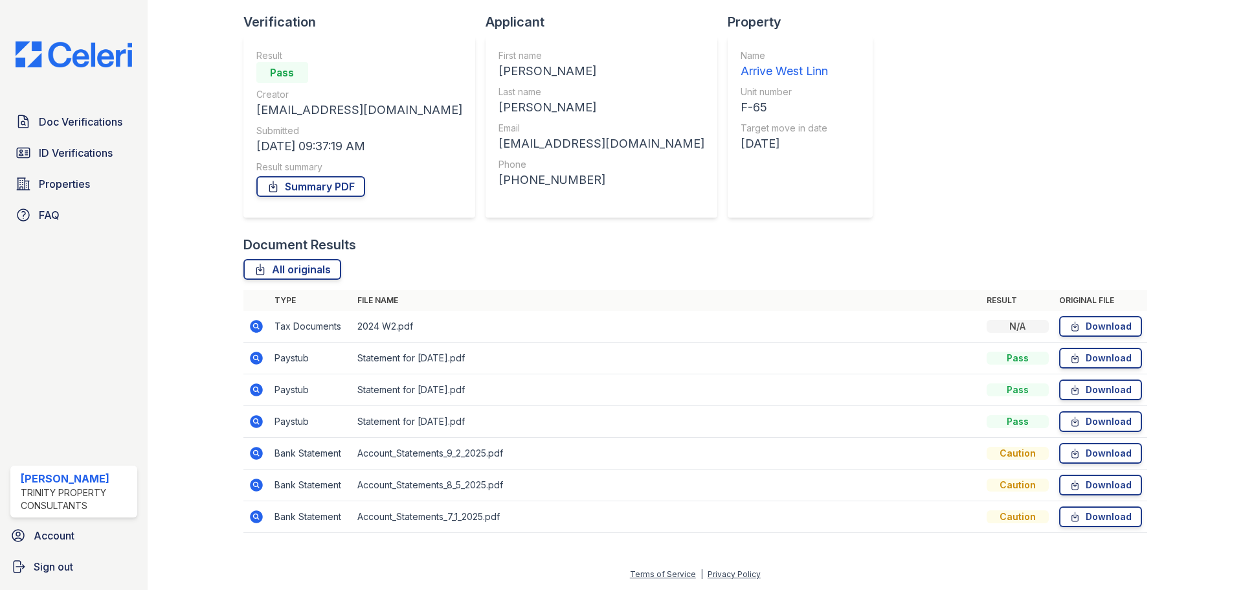
click at [258, 481] on icon at bounding box center [256, 485] width 13 height 13
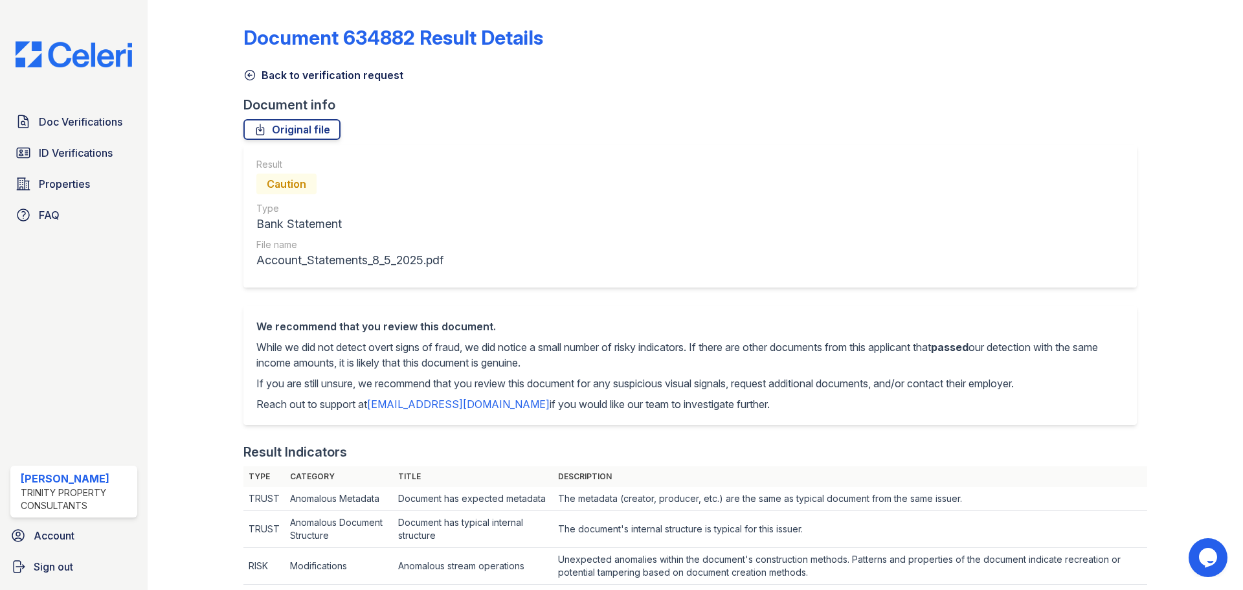
click at [270, 73] on link "Back to verification request" at bounding box center [323, 75] width 160 height 16
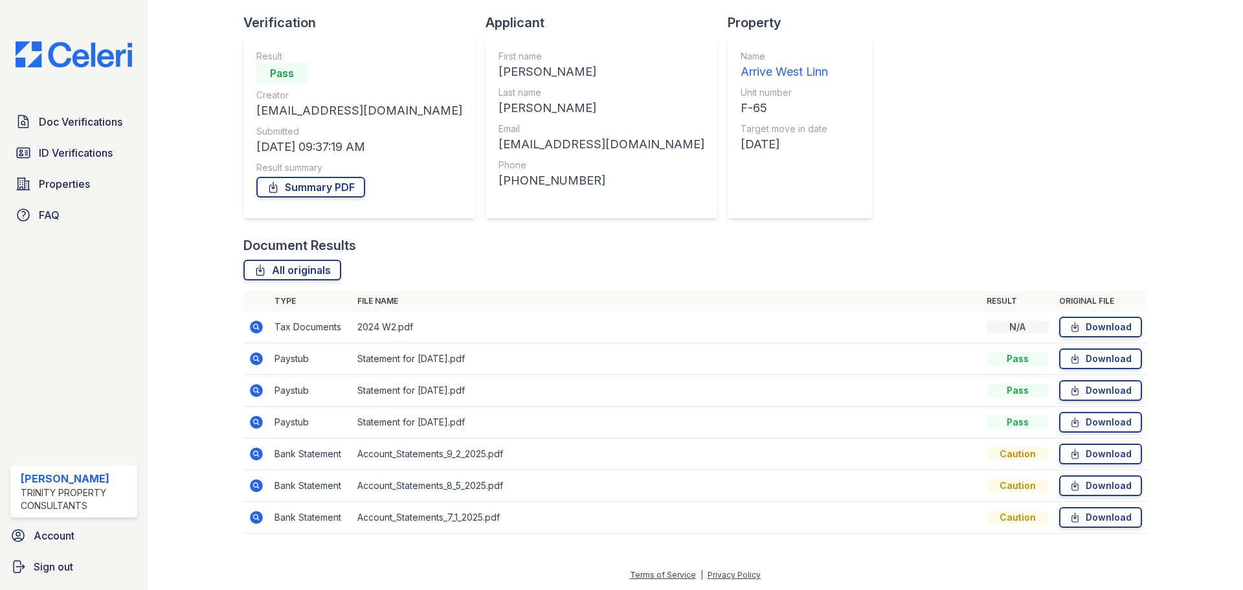
scroll to position [83, 0]
click at [299, 453] on td "Bank Statement" at bounding box center [310, 454] width 83 height 32
click at [259, 452] on icon at bounding box center [256, 453] width 13 height 13
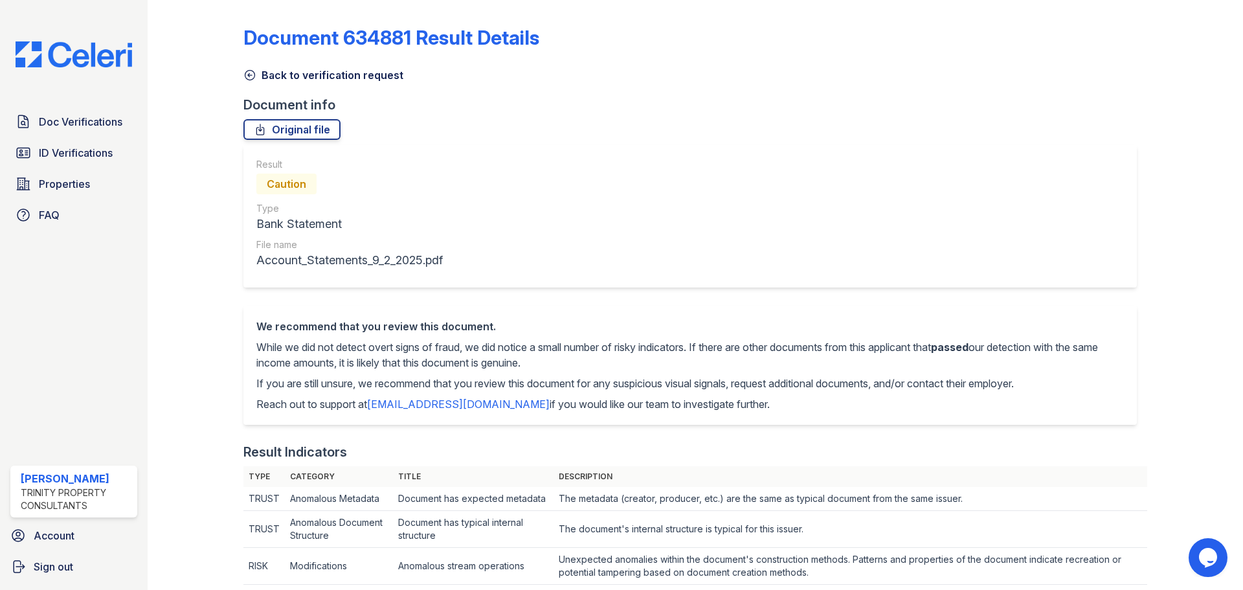
click at [265, 78] on link "Back to verification request" at bounding box center [323, 75] width 160 height 16
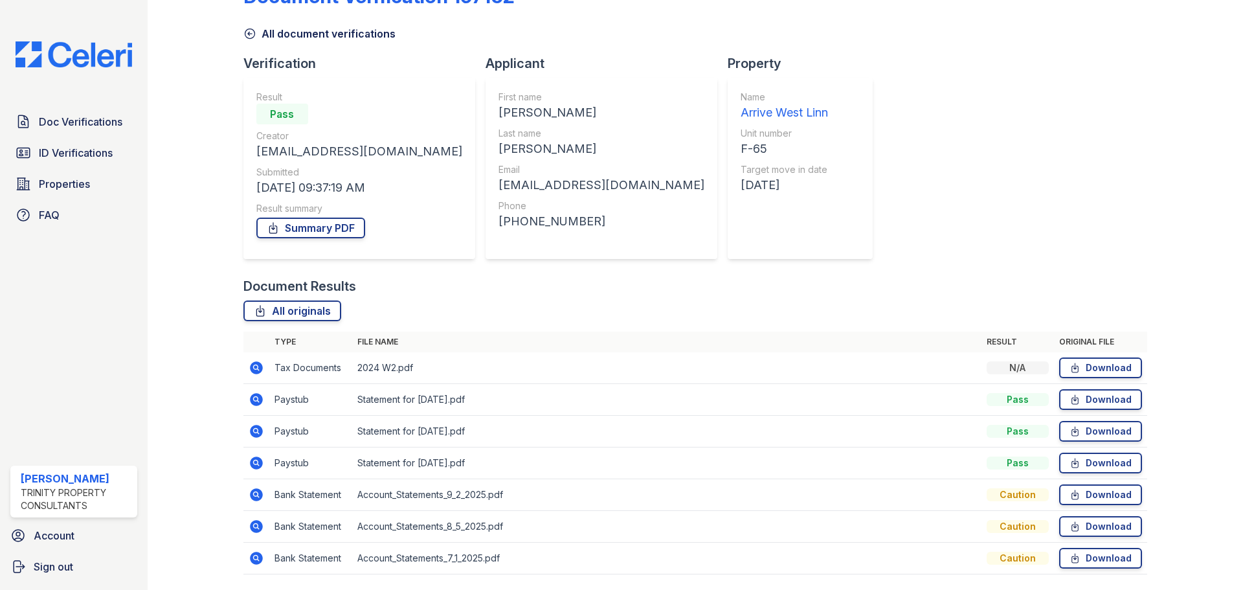
scroll to position [83, 0]
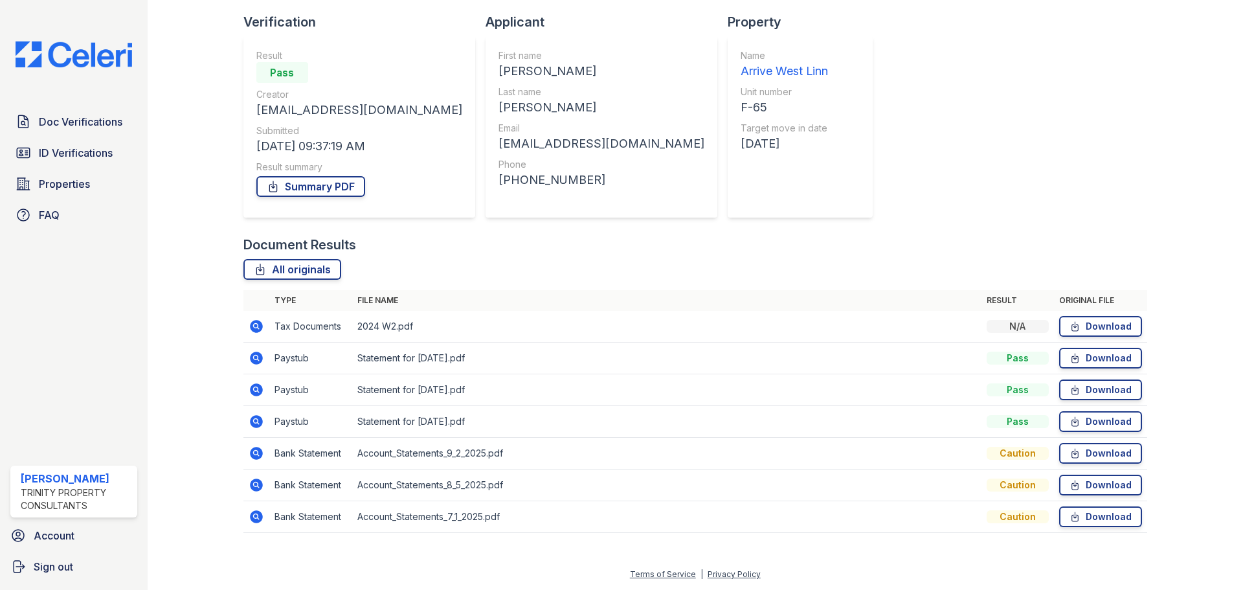
click at [261, 451] on icon at bounding box center [256, 453] width 13 height 13
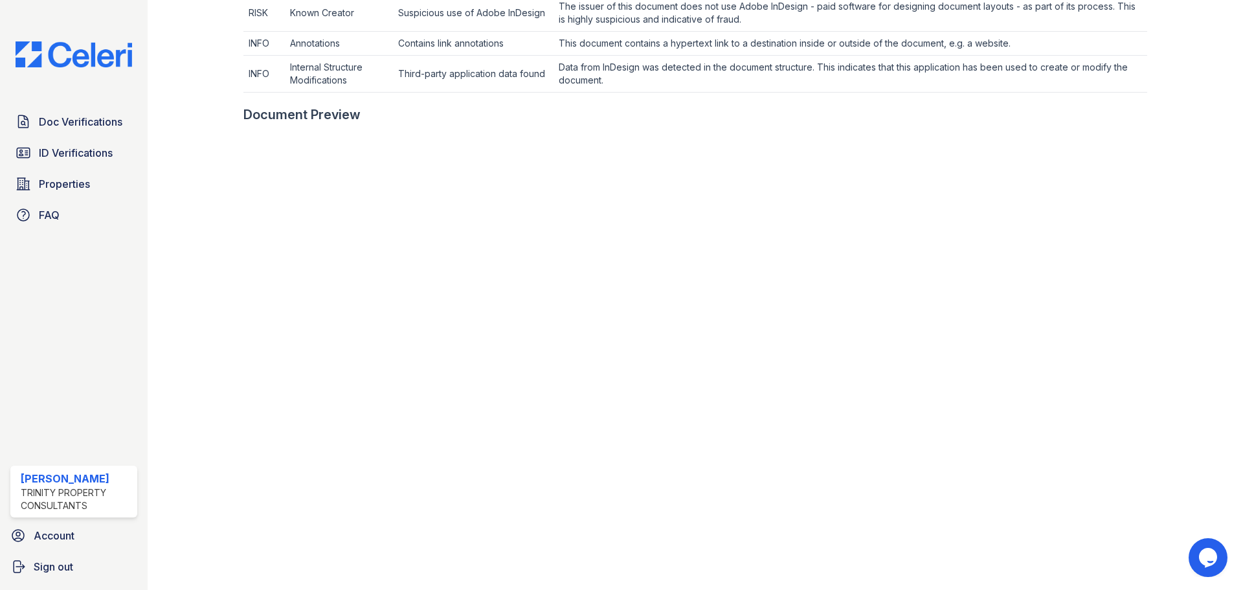
scroll to position [837, 0]
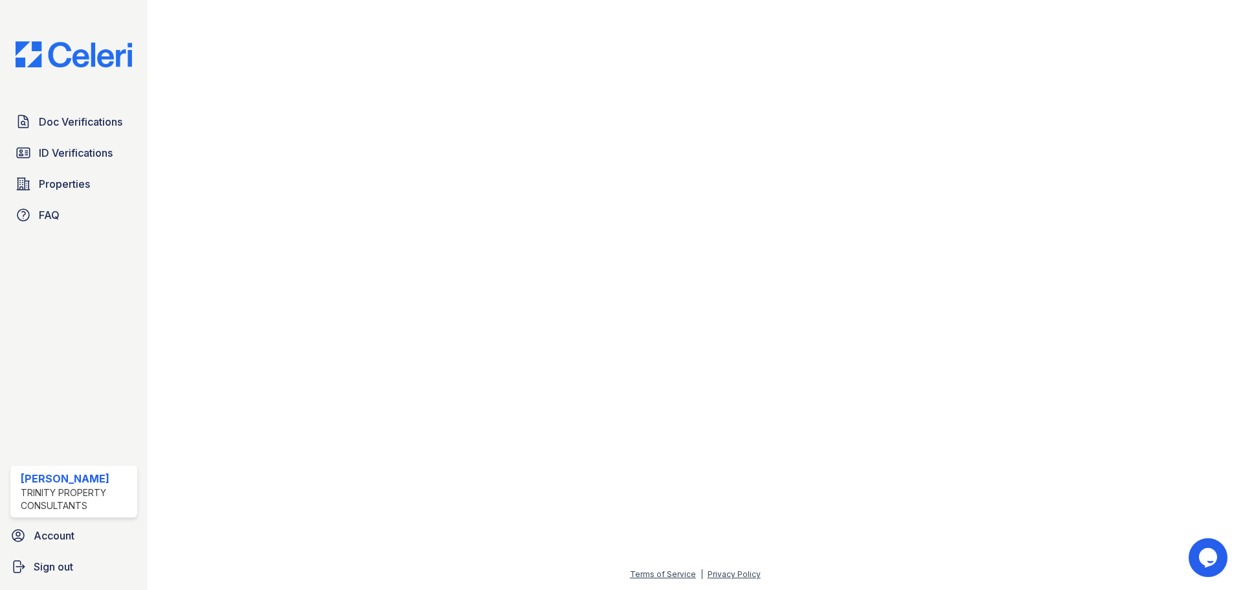
click at [117, 124] on span "Doc Verifications" at bounding box center [81, 122] width 84 height 16
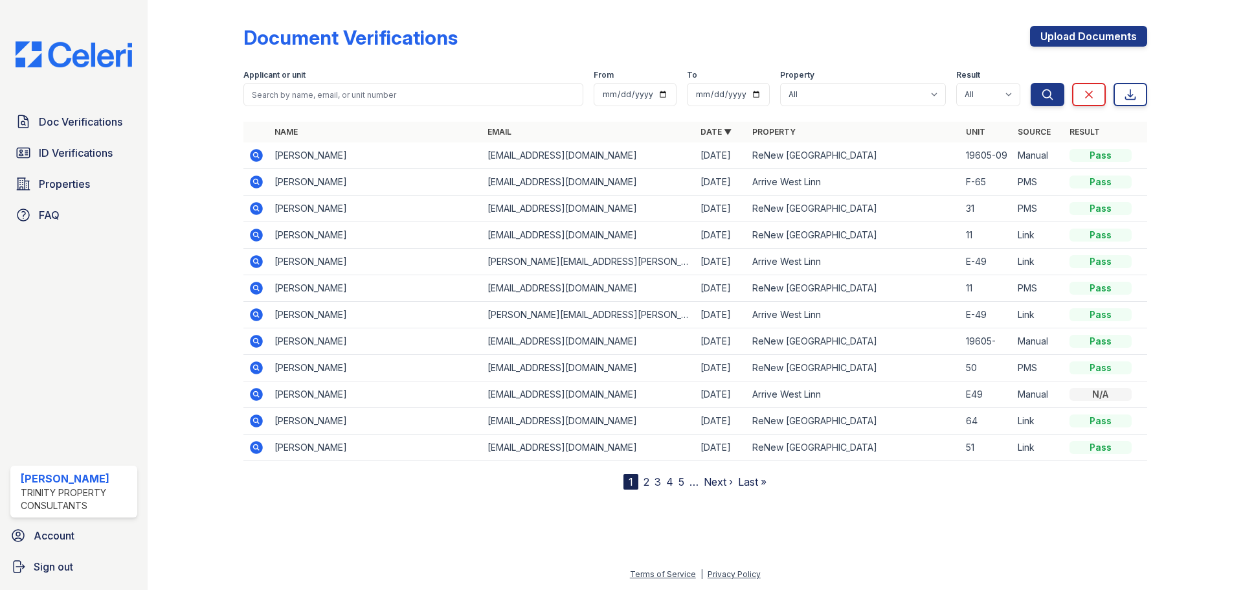
click at [253, 179] on icon at bounding box center [256, 181] width 13 height 13
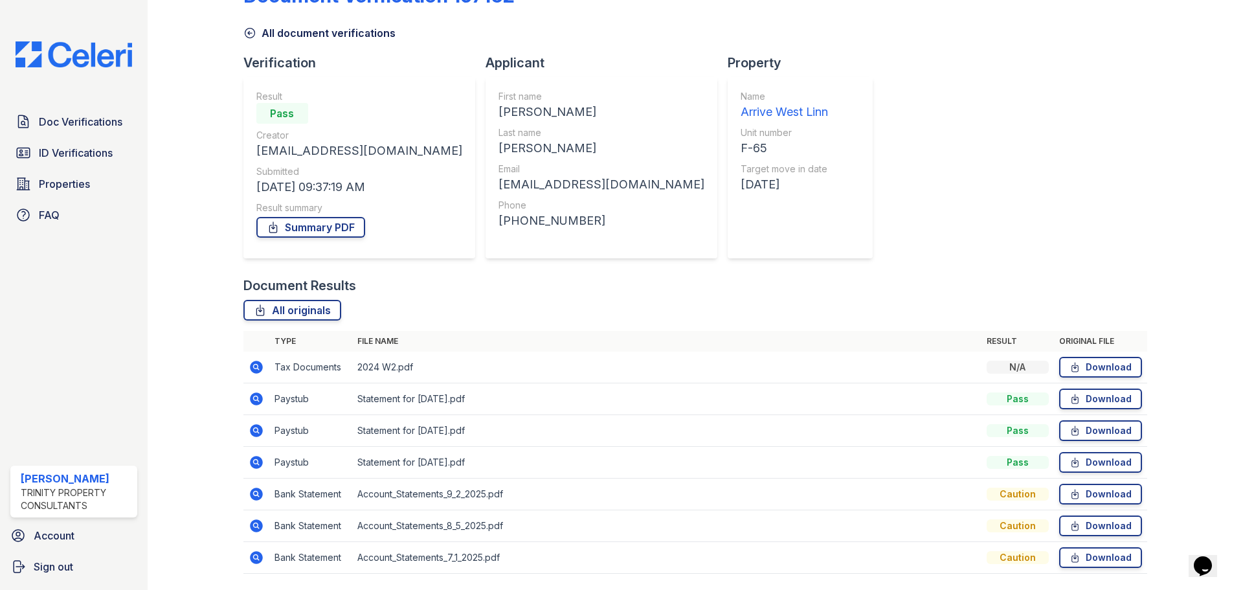
scroll to position [83, 0]
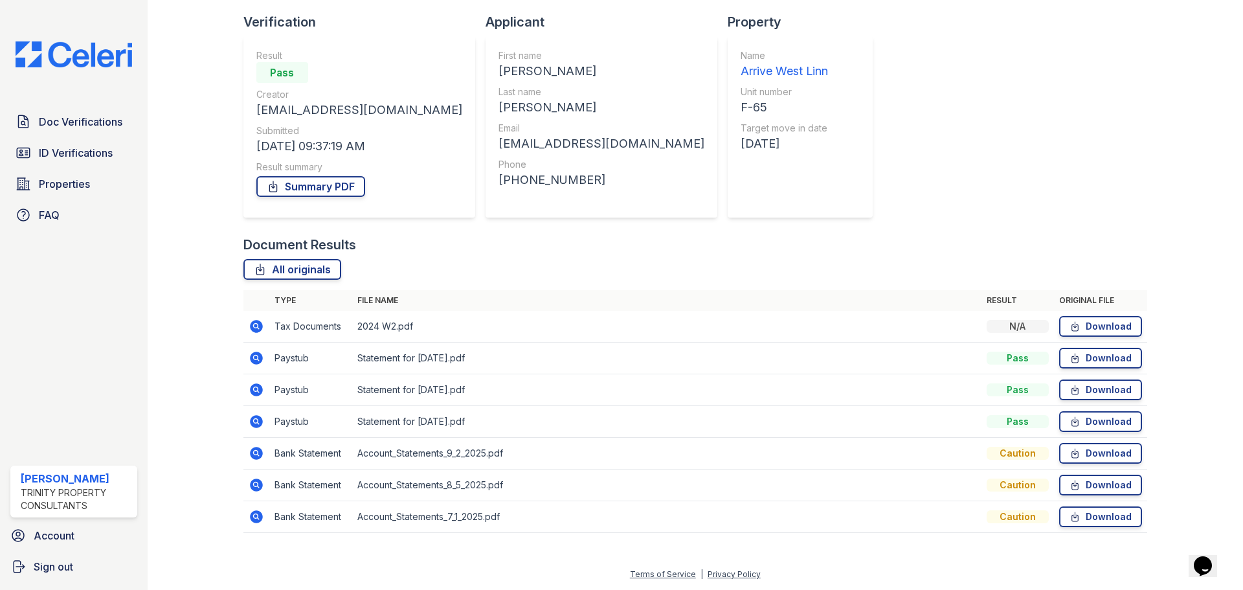
click at [256, 324] on icon at bounding box center [257, 327] width 16 height 16
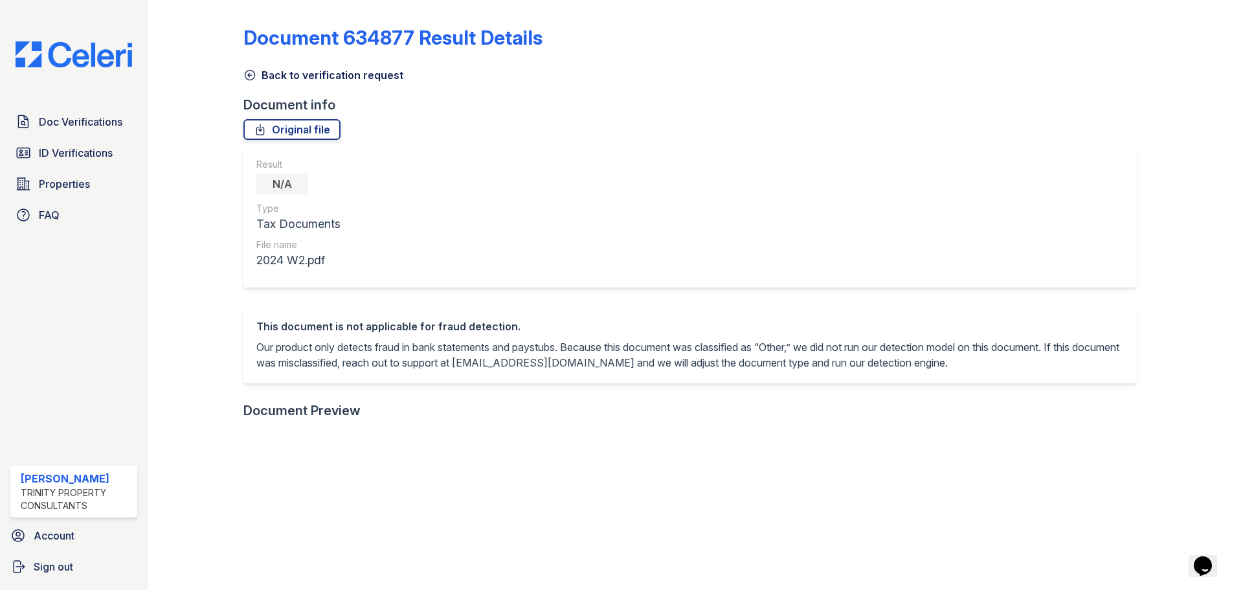
scroll to position [259, 0]
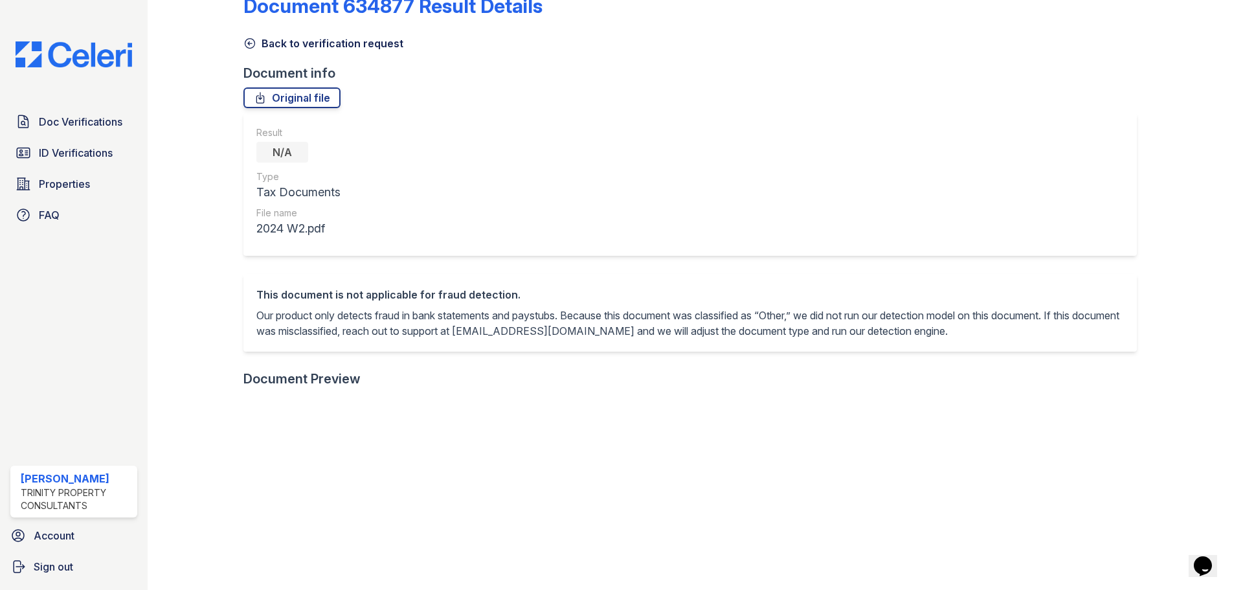
scroll to position [0, 0]
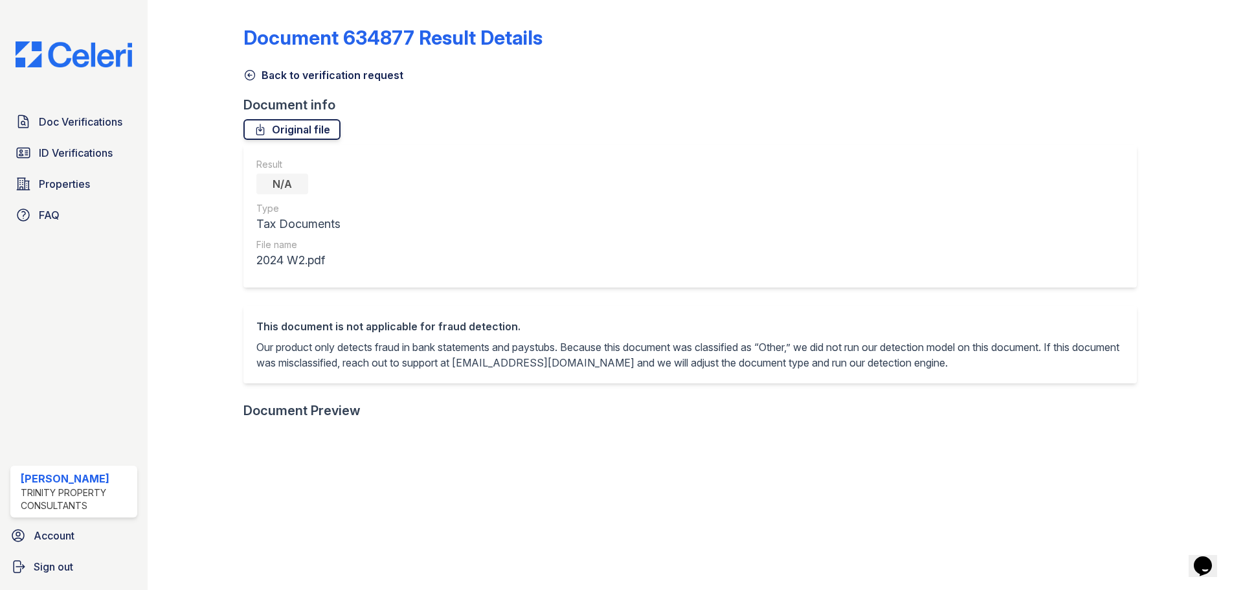
click at [315, 128] on link "Original file" at bounding box center [291, 129] width 97 height 21
click at [60, 163] on link "ID Verifications" at bounding box center [73, 153] width 127 height 26
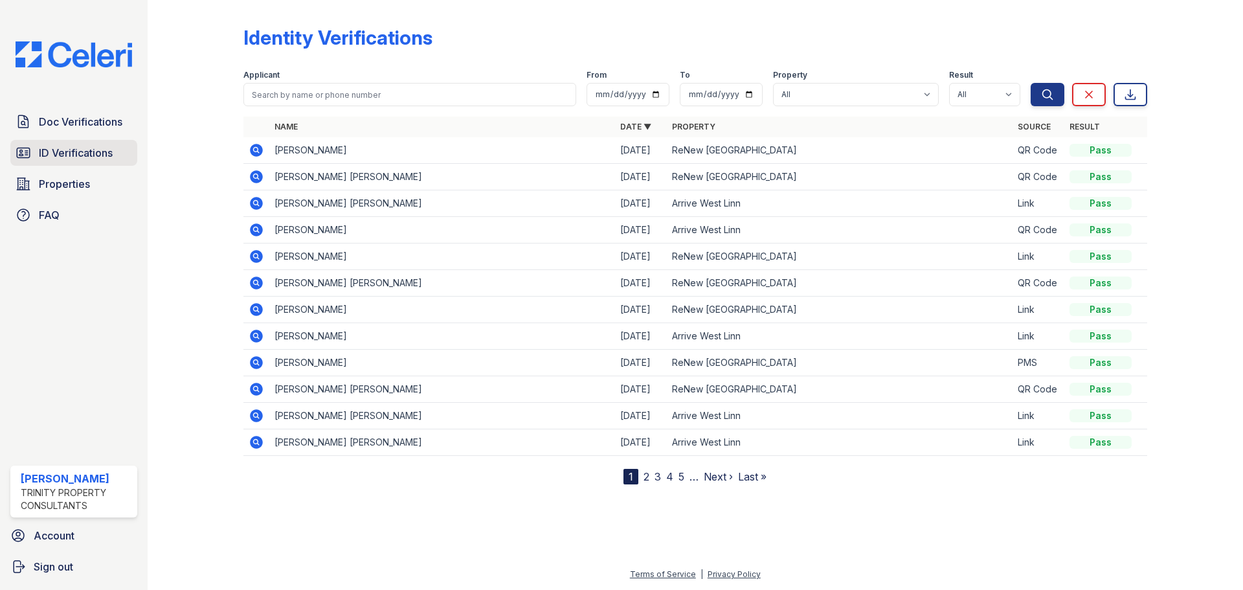
click at [98, 150] on span "ID Verifications" at bounding box center [76, 153] width 74 height 16
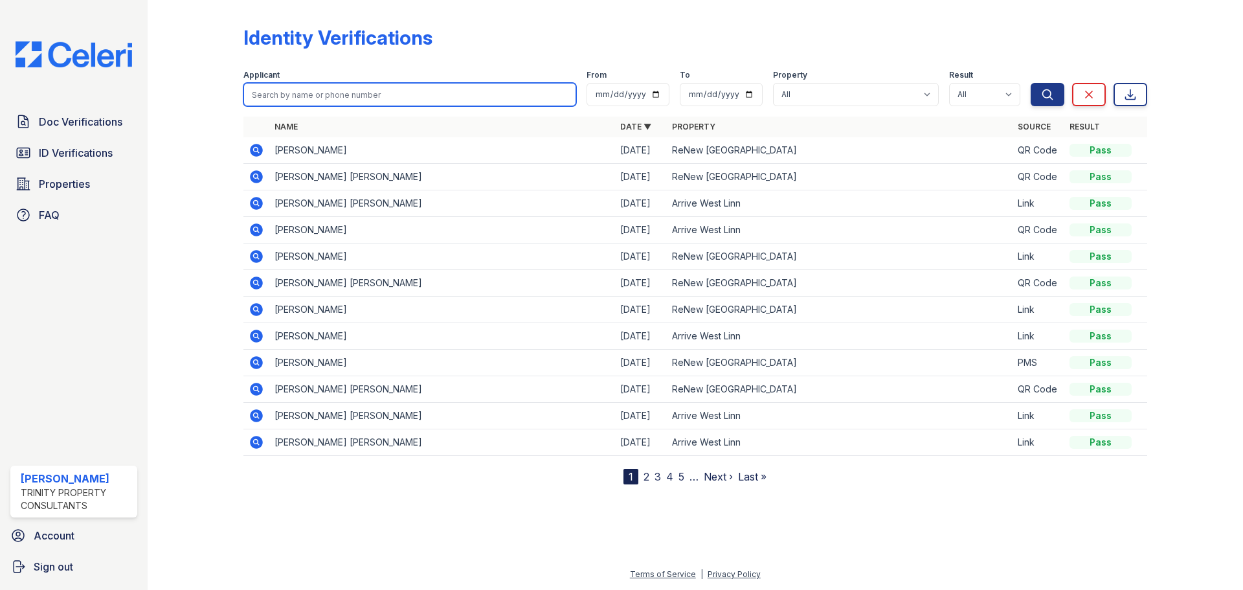
click at [352, 98] on input "search" at bounding box center [409, 94] width 333 height 23
type input "[PERSON_NAME]"
click at [1031, 83] on button "Search" at bounding box center [1048, 94] width 34 height 23
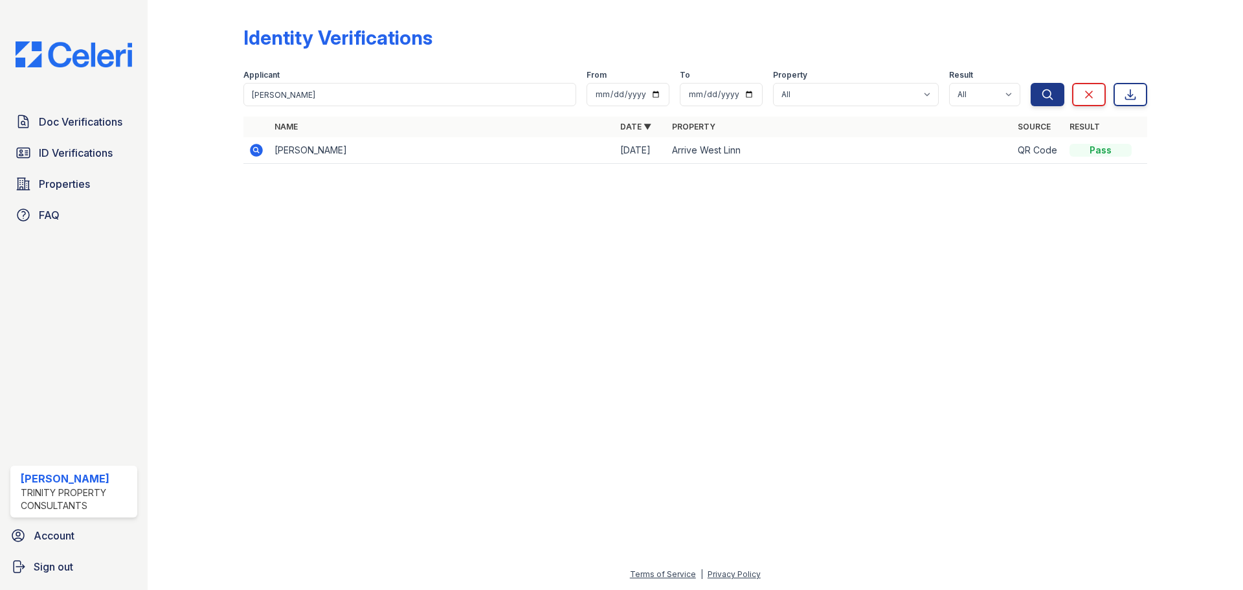
click at [558, 154] on td "[PERSON_NAME]" at bounding box center [442, 150] width 346 height 27
click at [256, 151] on icon at bounding box center [255, 149] width 3 height 3
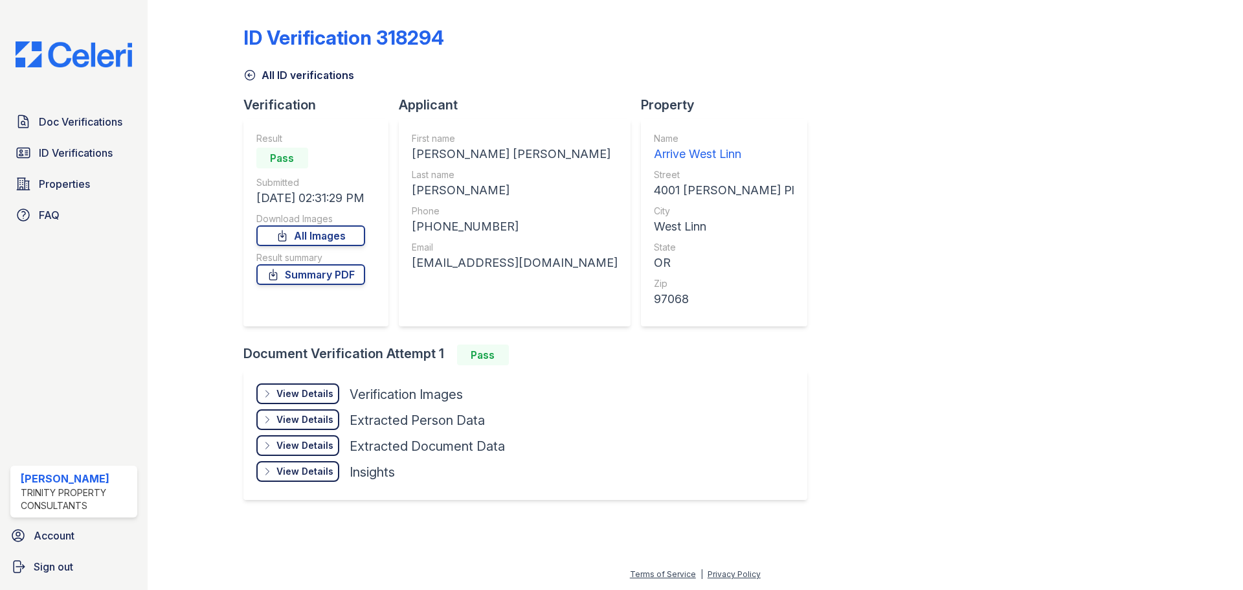
click at [319, 390] on div "View Details" at bounding box center [305, 393] width 57 height 13
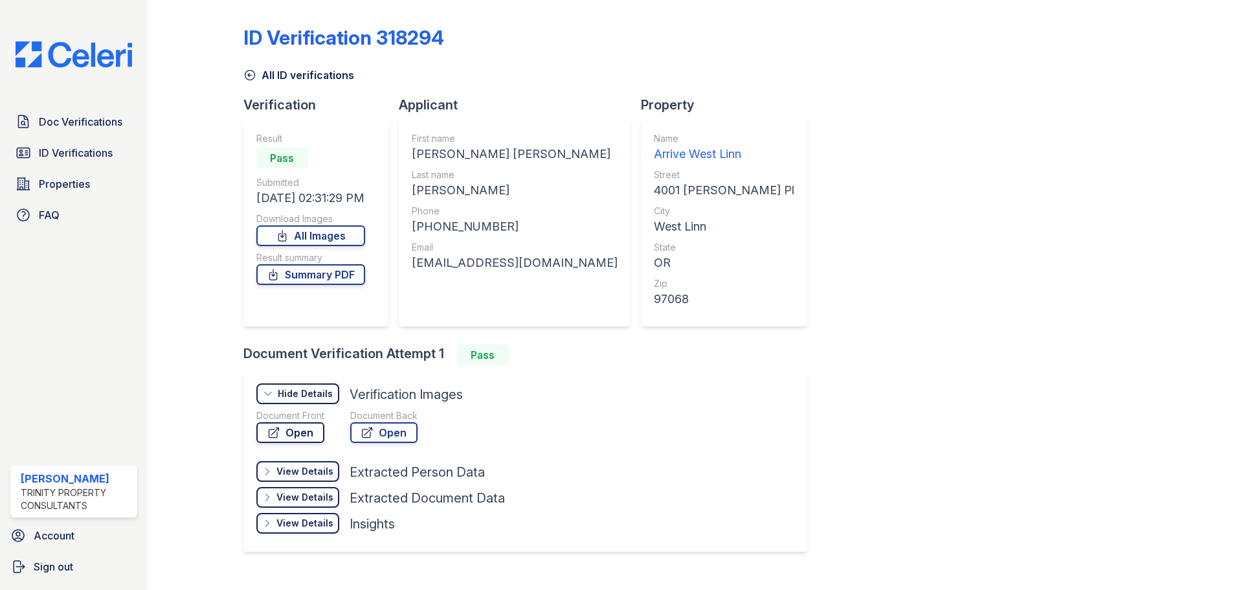
click at [310, 429] on link "Open" at bounding box center [290, 432] width 68 height 21
click at [357, 427] on link "Open" at bounding box center [383, 432] width 67 height 21
